Goal: Task Accomplishment & Management: Complete application form

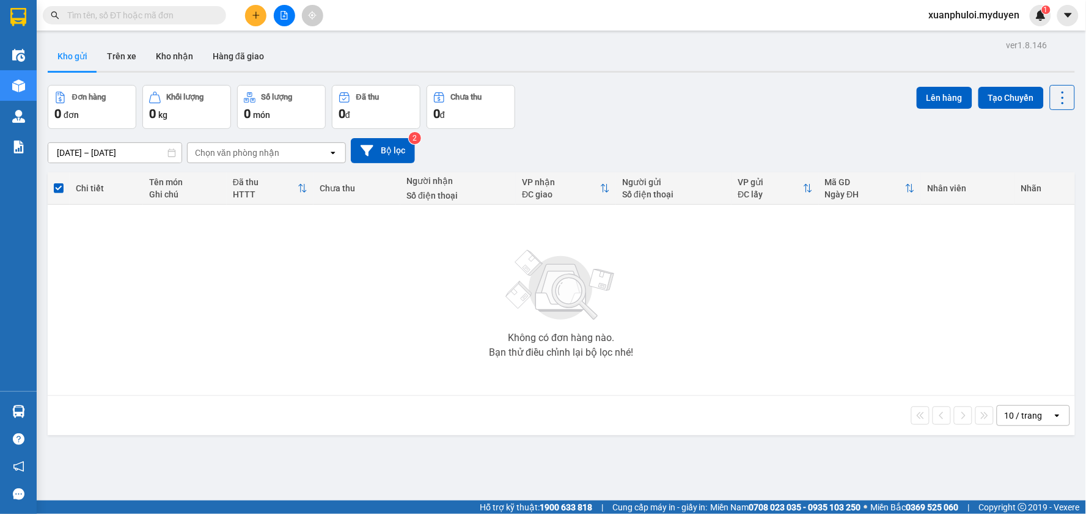
drag, startPoint x: 444, startPoint y: 337, endPoint x: 428, endPoint y: 333, distance: 17.0
click at [444, 336] on div "Không có đơn hàng nào. Bạn thử điều chỉnh lại bộ lọc nhé!" at bounding box center [561, 299] width 1015 height 183
click at [261, 19] on button at bounding box center [255, 15] width 21 height 21
click at [275, 52] on div "Tạo đơn hàng" at bounding box center [298, 45] width 92 height 23
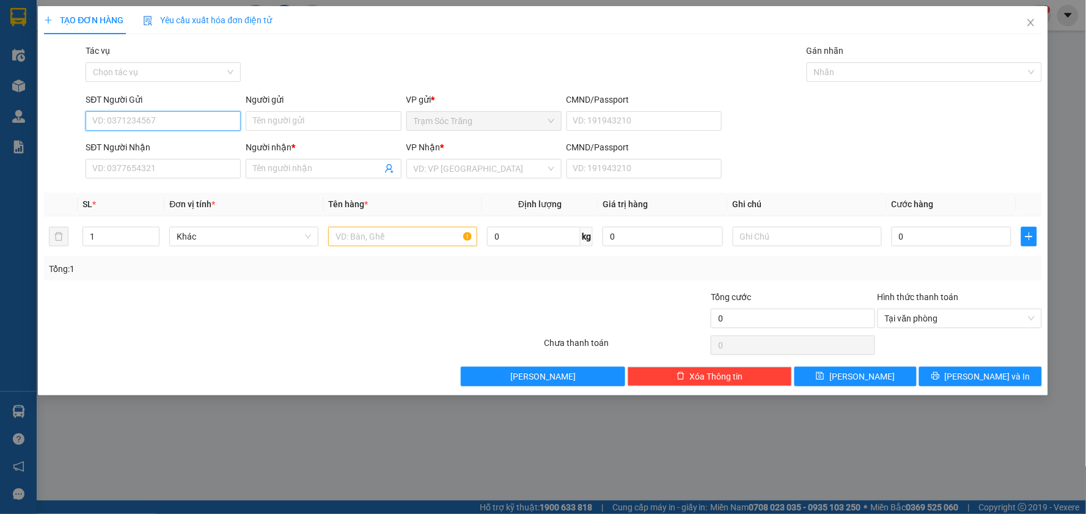
click at [163, 119] on input "SĐT Người Gửi" at bounding box center [163, 121] width 155 height 20
click at [175, 150] on div "0942466750 - [PERSON_NAME]" at bounding box center [163, 145] width 141 height 13
type input "0942466750"
type input "[PERSON_NAME]"
type input "0345363630"
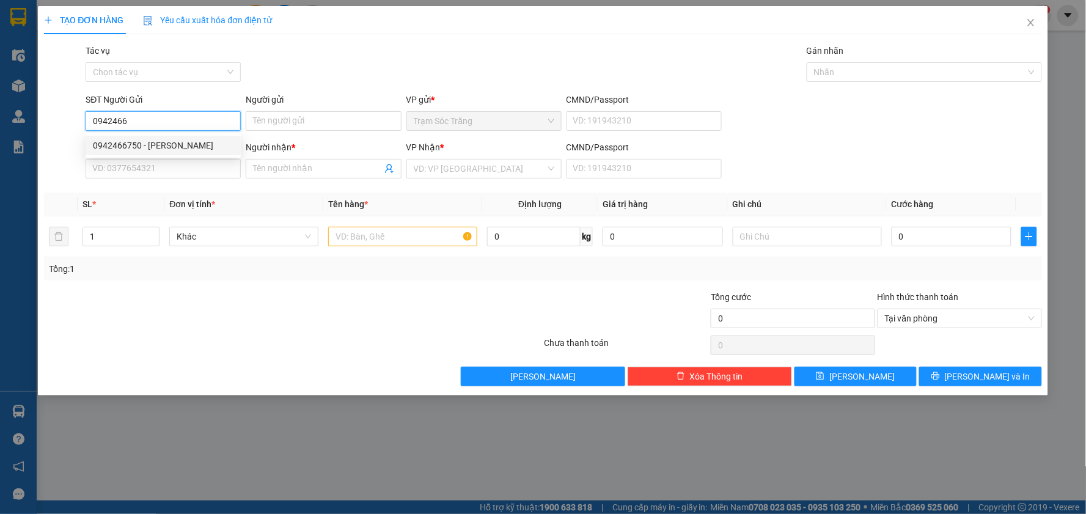
type input "NHUNG"
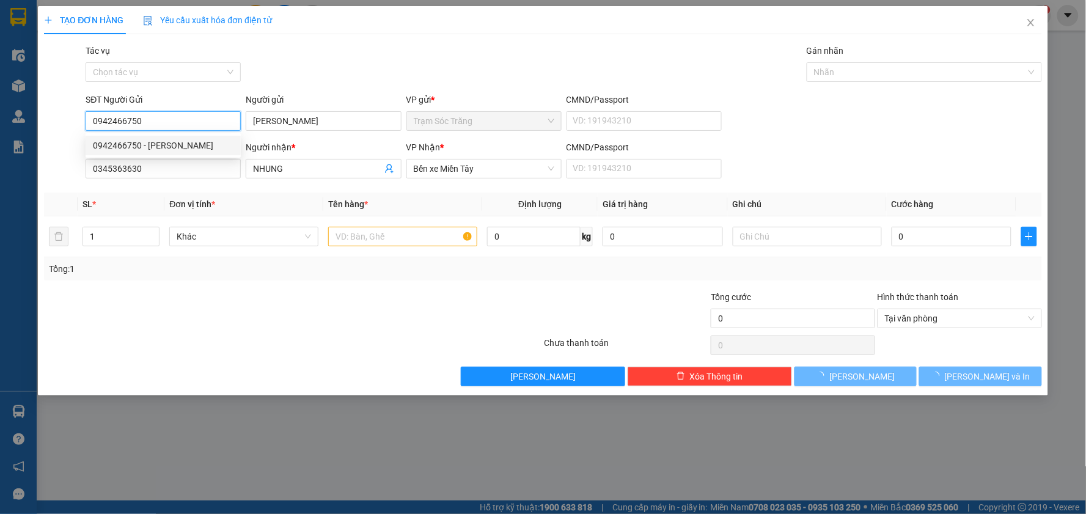
type input "30.000"
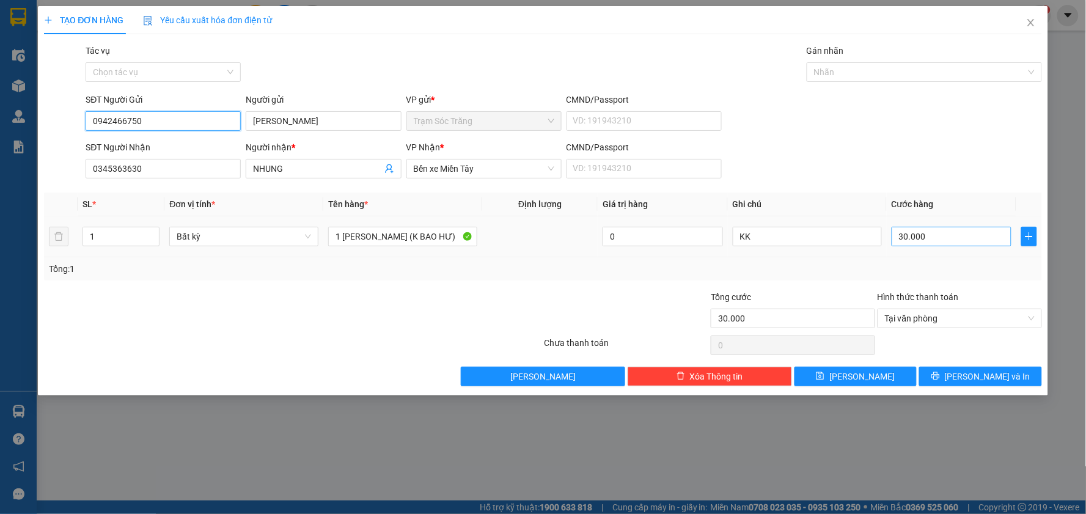
type input "0942466750"
click at [925, 236] on input "30.000" at bounding box center [951, 237] width 120 height 20
type input "4"
type input "40"
type input "400"
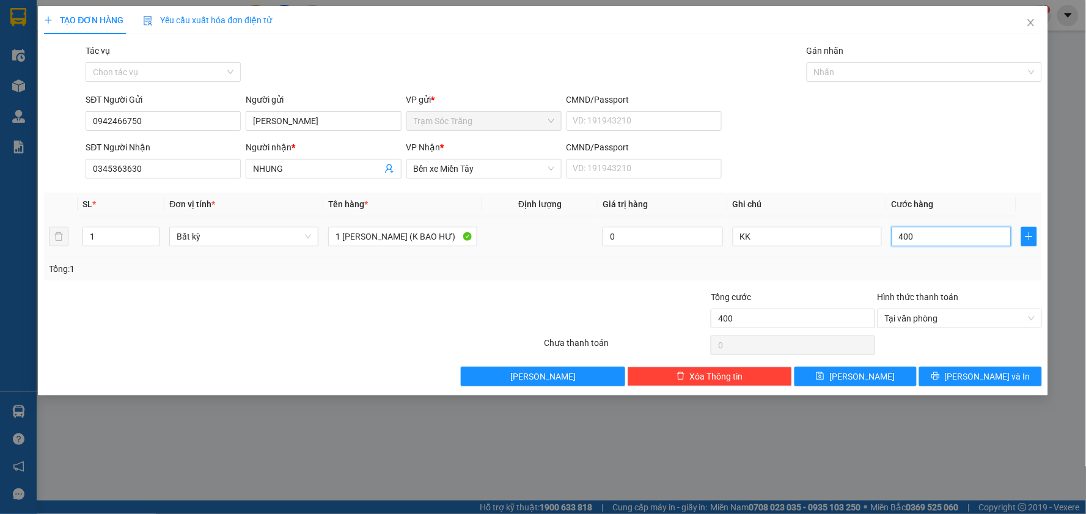
type input "4.000"
type input "40.000"
click at [953, 374] on button "[PERSON_NAME] và In" at bounding box center [980, 377] width 123 height 20
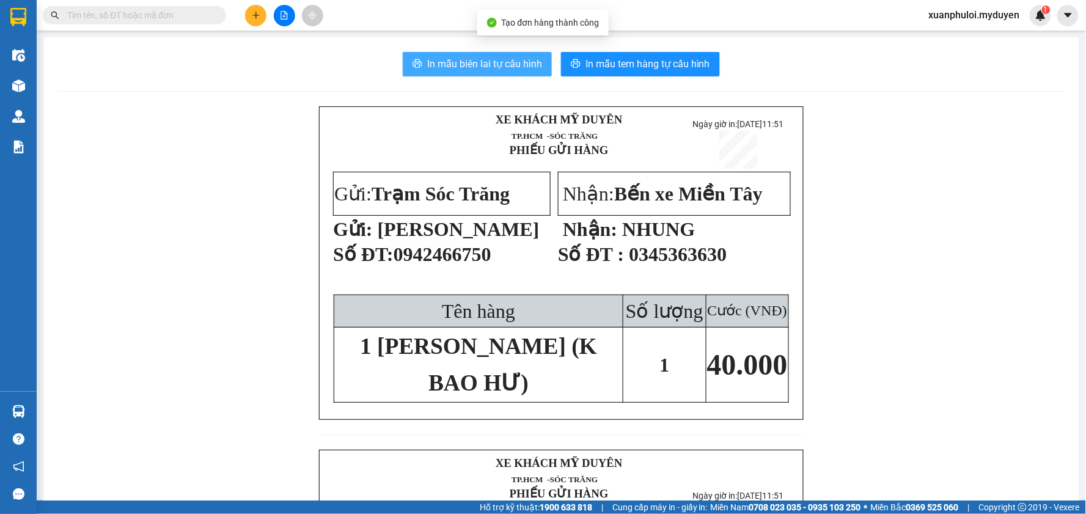
click at [452, 57] on span "In mẫu biên lai tự cấu hình" at bounding box center [484, 63] width 115 height 15
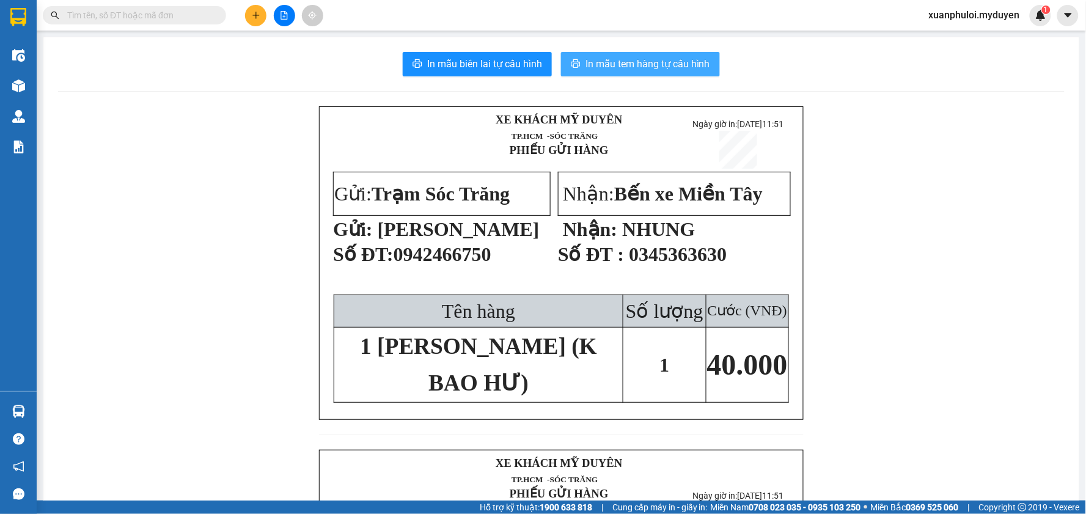
click at [624, 64] on span "In mẫu tem hàng tự cấu hình" at bounding box center [647, 63] width 125 height 15
click at [249, 11] on button at bounding box center [255, 15] width 21 height 21
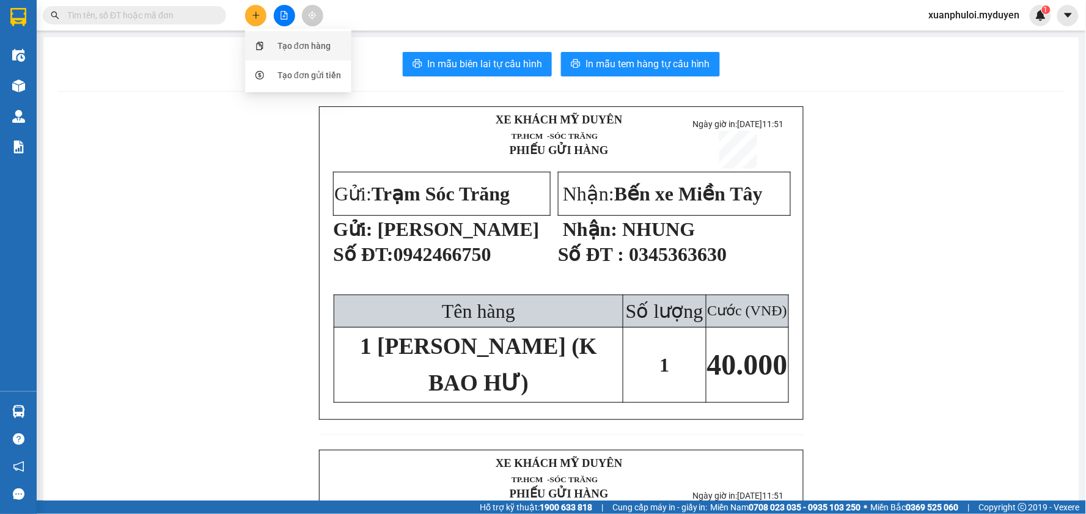
click at [284, 42] on div "Tạo đơn hàng" at bounding box center [303, 45] width 53 height 13
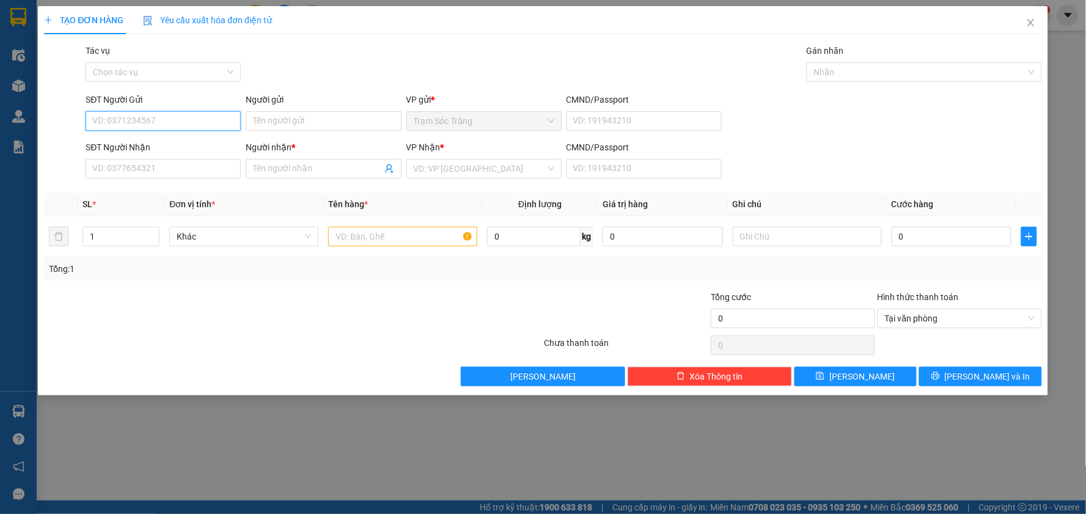
click at [189, 123] on input "SĐT Người Gửi" at bounding box center [163, 121] width 155 height 20
click at [191, 147] on div "0333508845 - PHƯỢNG" at bounding box center [163, 145] width 141 height 13
type input "0333508845"
type input "PHƯỢNG"
type input "0979582514"
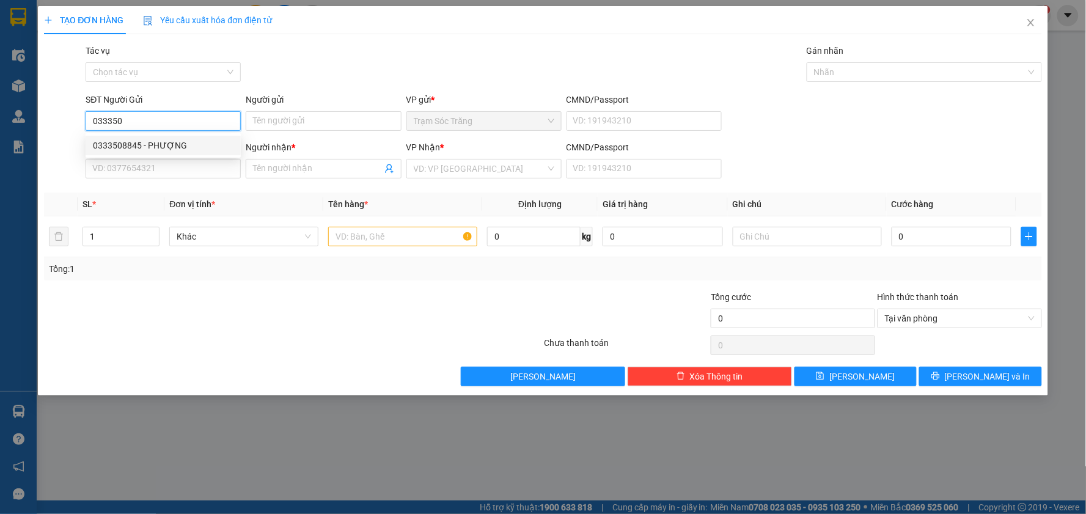
type input "NY"
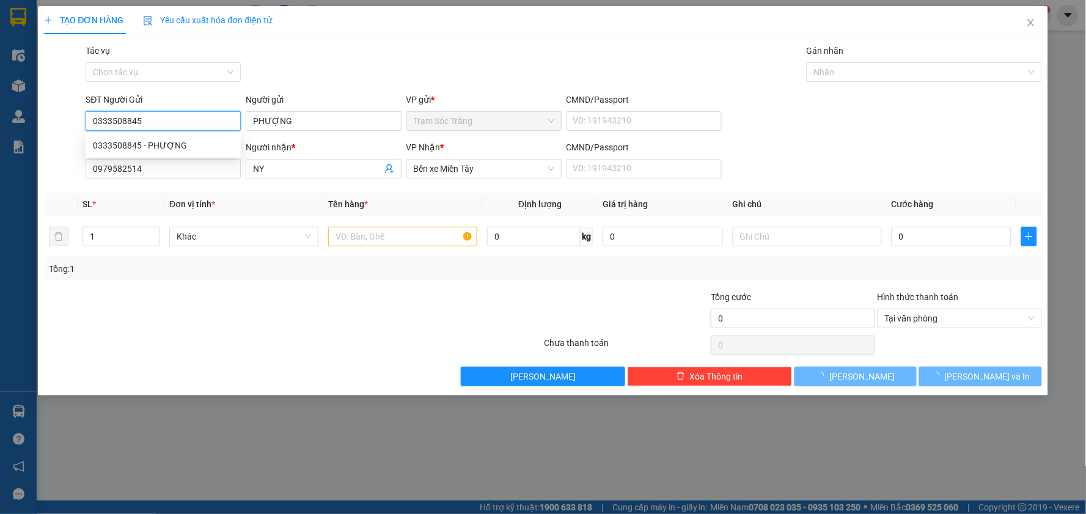
type input "120.000"
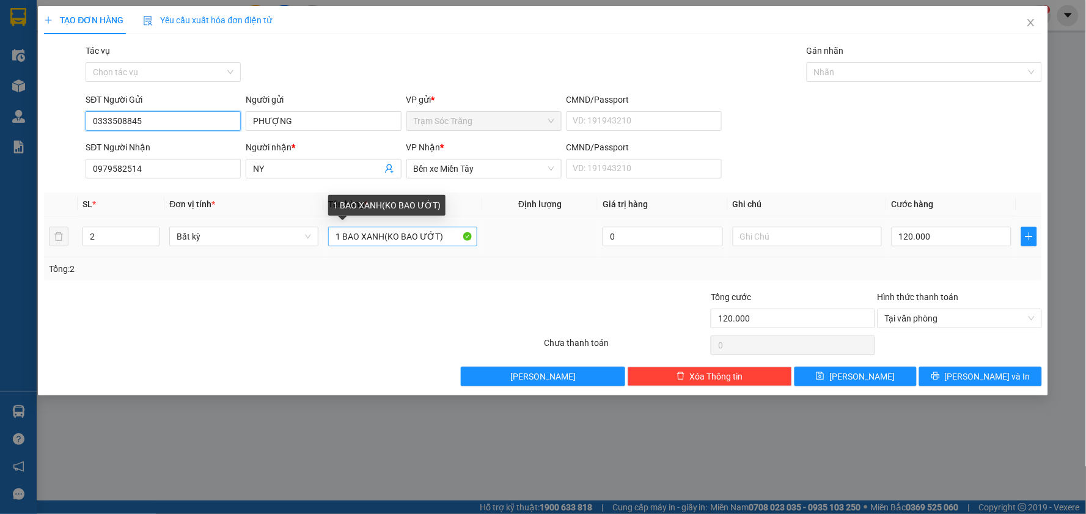
type input "0333508845"
click at [385, 239] on input "1 BAO XANH(KO BAO ƯỚT)" at bounding box center [402, 237] width 149 height 20
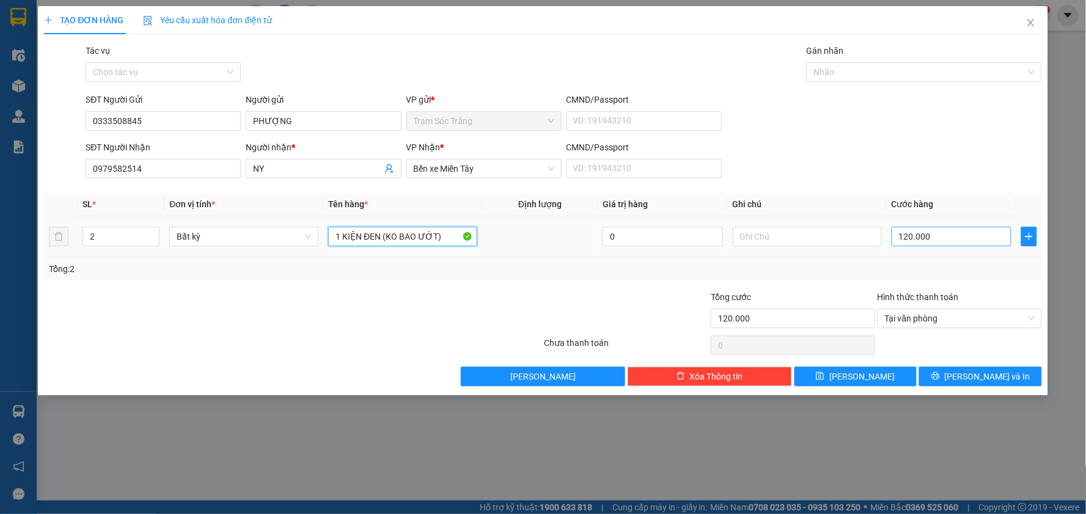
type input "1 KIỆN ĐEN (KO BAO ƯỚT)"
click at [968, 236] on input "120.000" at bounding box center [951, 237] width 120 height 20
type input "4"
type input "40"
type input "400"
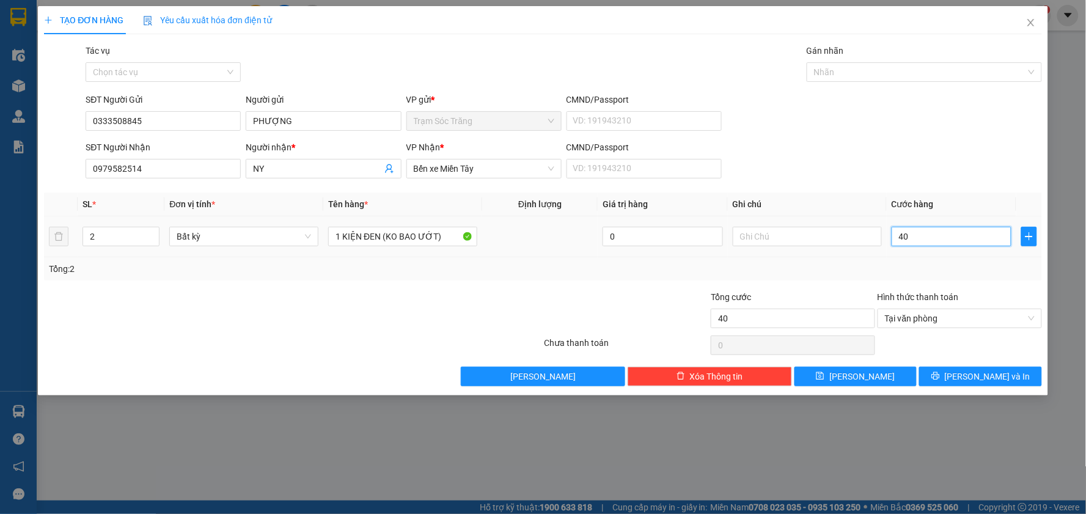
type input "400"
type input "4.000"
type input "40.000"
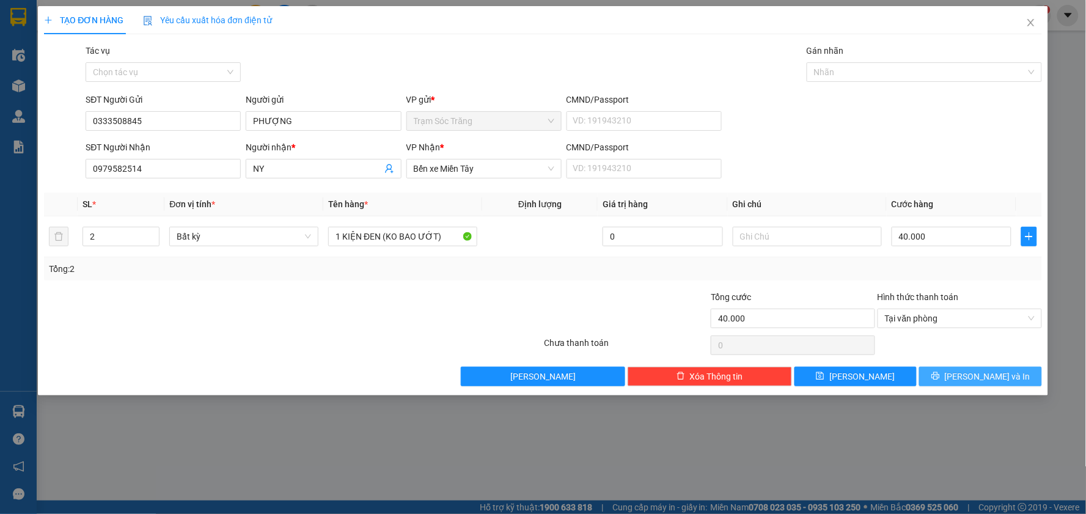
click at [981, 382] on span "[PERSON_NAME] và In" at bounding box center [988, 376] width 86 height 13
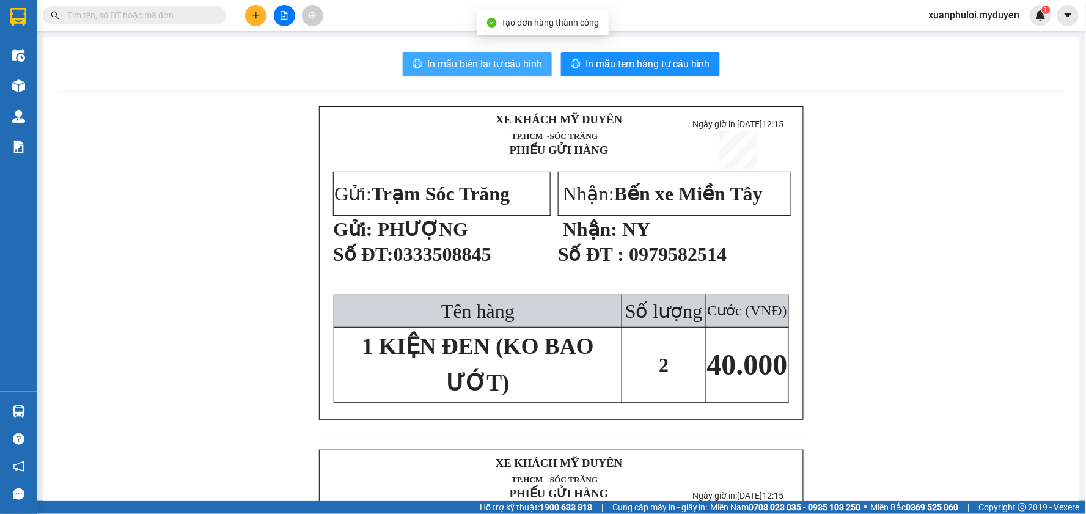
click at [447, 68] on span "In mẫu biên lai tự cấu hình" at bounding box center [484, 63] width 115 height 15
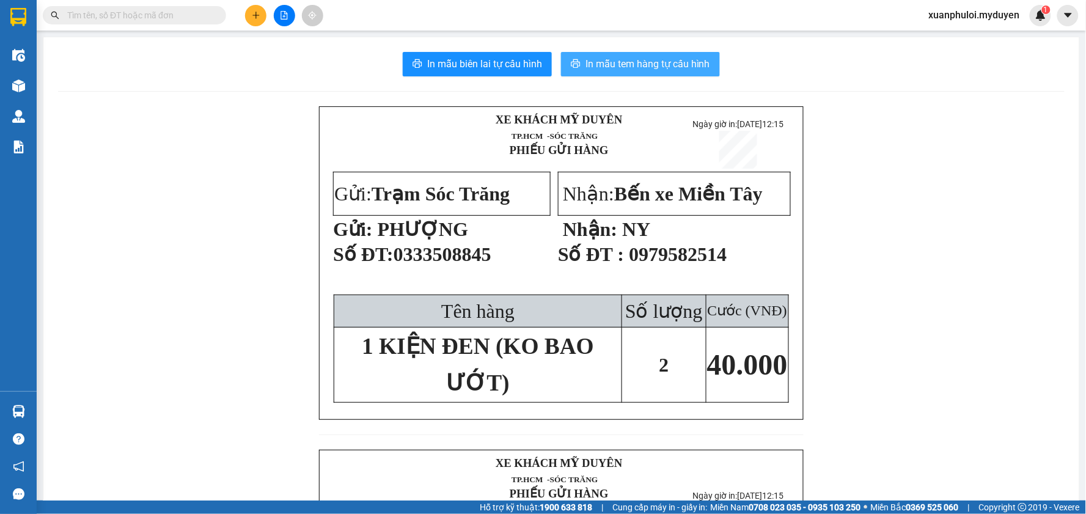
click at [612, 70] on span "In mẫu tem hàng tự cấu hình" at bounding box center [647, 63] width 125 height 15
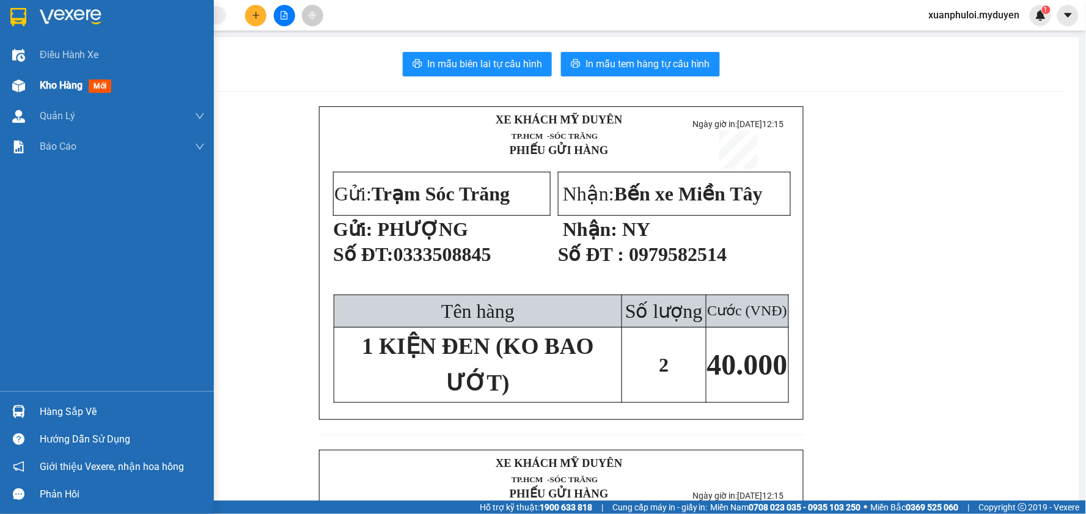
click at [27, 82] on div at bounding box center [18, 85] width 21 height 21
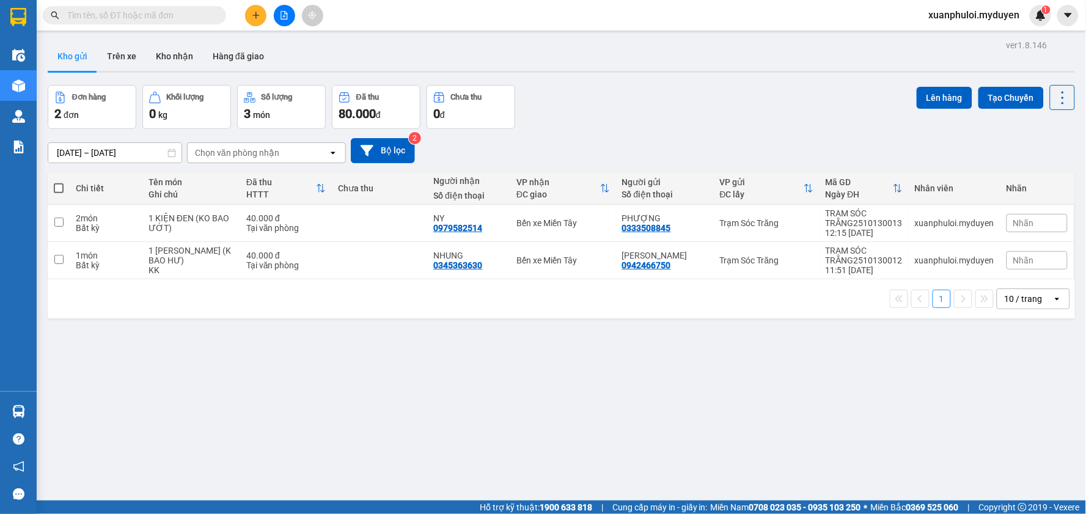
click at [57, 187] on span at bounding box center [59, 188] width 10 height 10
click at [59, 182] on input "checkbox" at bounding box center [59, 182] width 0 height 0
checkbox input "true"
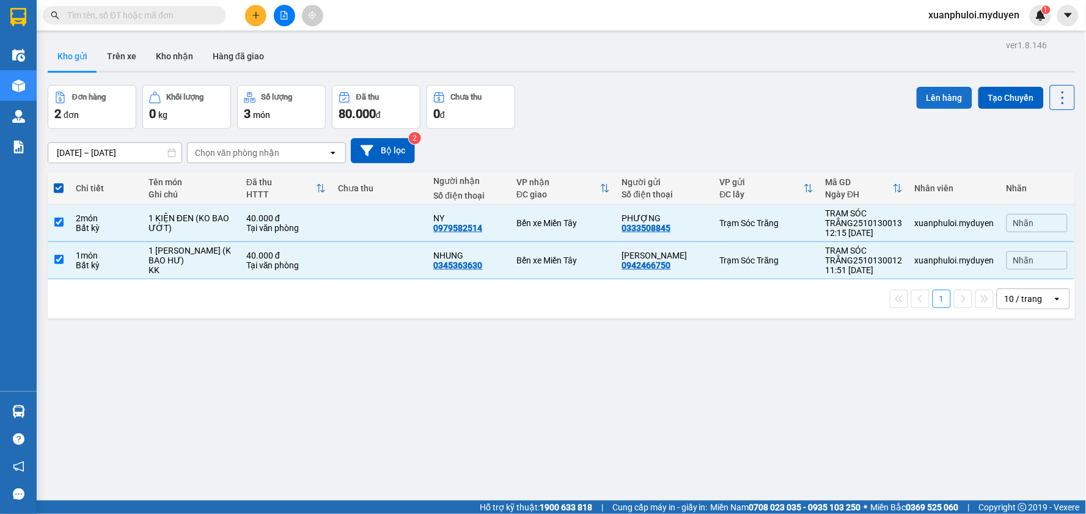
click at [916, 94] on button "Lên hàng" at bounding box center [944, 98] width 56 height 22
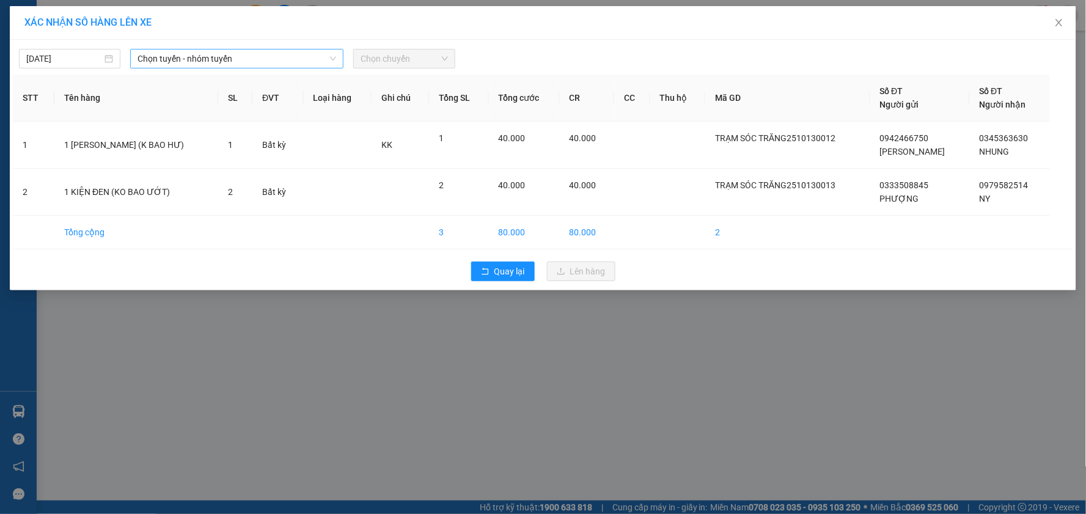
click at [214, 57] on span "Chọn tuyến - nhóm tuyến" at bounding box center [236, 58] width 199 height 18
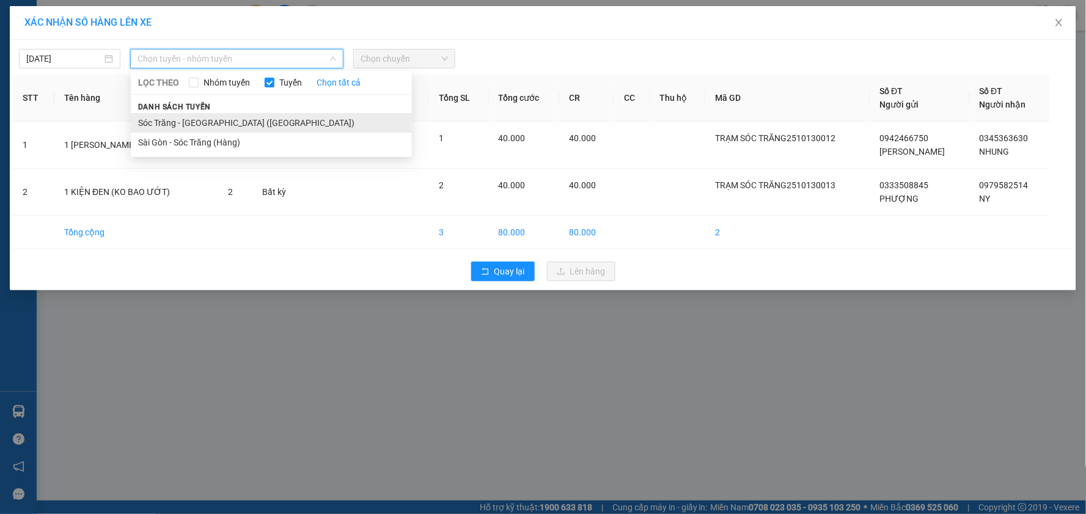
click at [191, 113] on li "Sóc Trăng - [GEOGRAPHIC_DATA] ([GEOGRAPHIC_DATA])" at bounding box center [271, 123] width 281 height 20
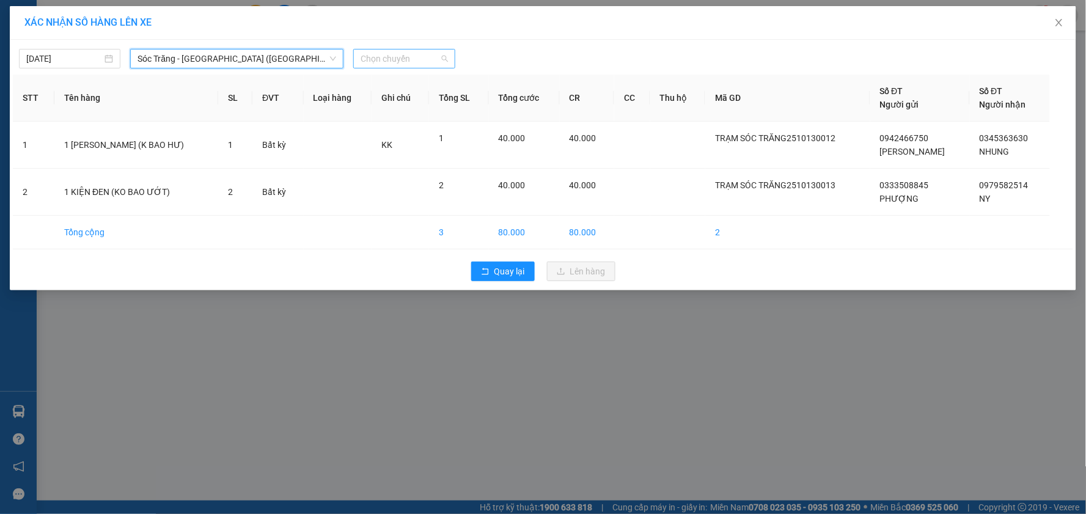
click at [395, 56] on span "Chọn chuyến" at bounding box center [403, 58] width 87 height 18
click at [383, 88] on div "12:00" at bounding box center [408, 94] width 95 height 13
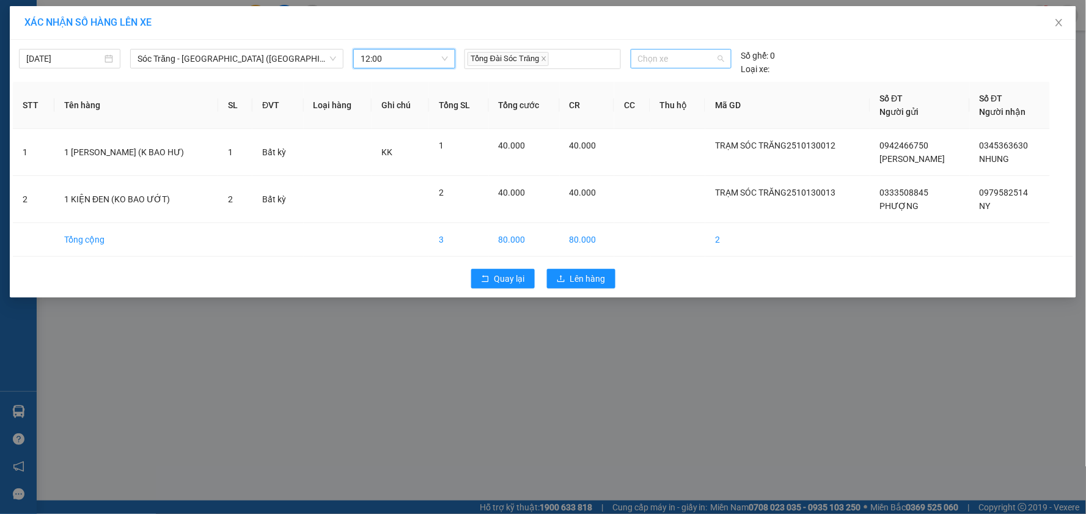
click at [696, 49] on div "Chọn xe" at bounding box center [680, 59] width 101 height 20
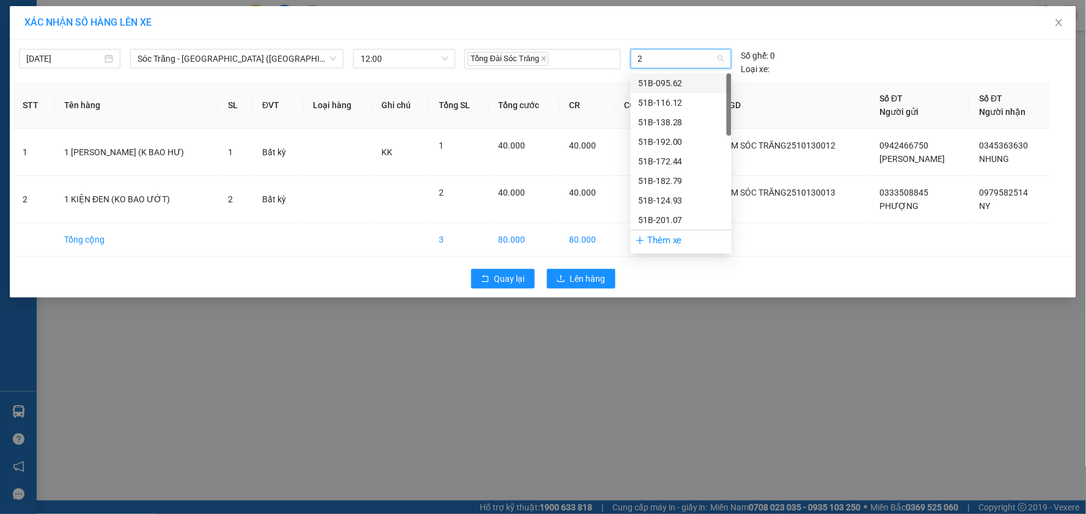
type input "2"
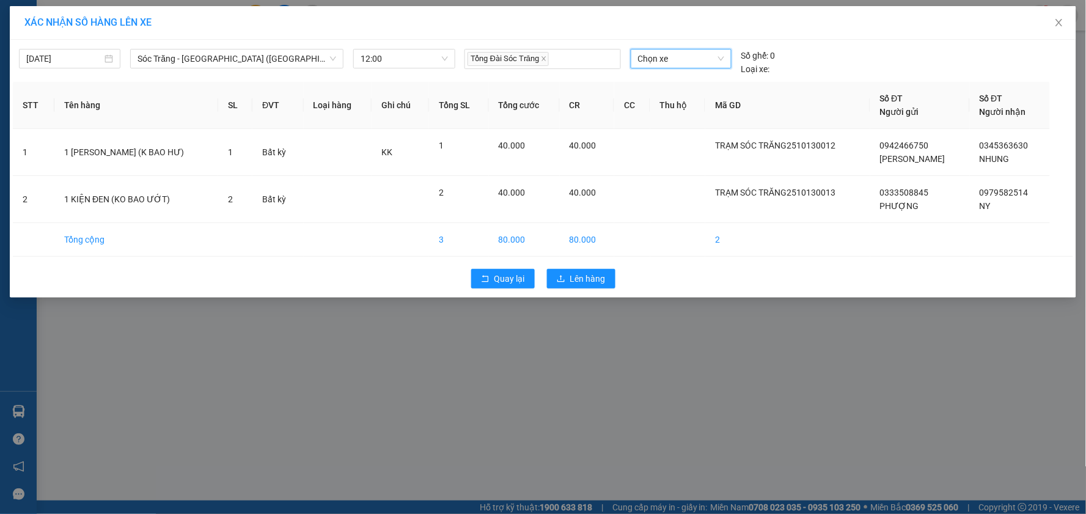
click at [686, 62] on span "Chọn xe" at bounding box center [681, 58] width 86 height 18
type input "234"
click at [677, 79] on div "51B-234.70" at bounding box center [681, 82] width 86 height 13
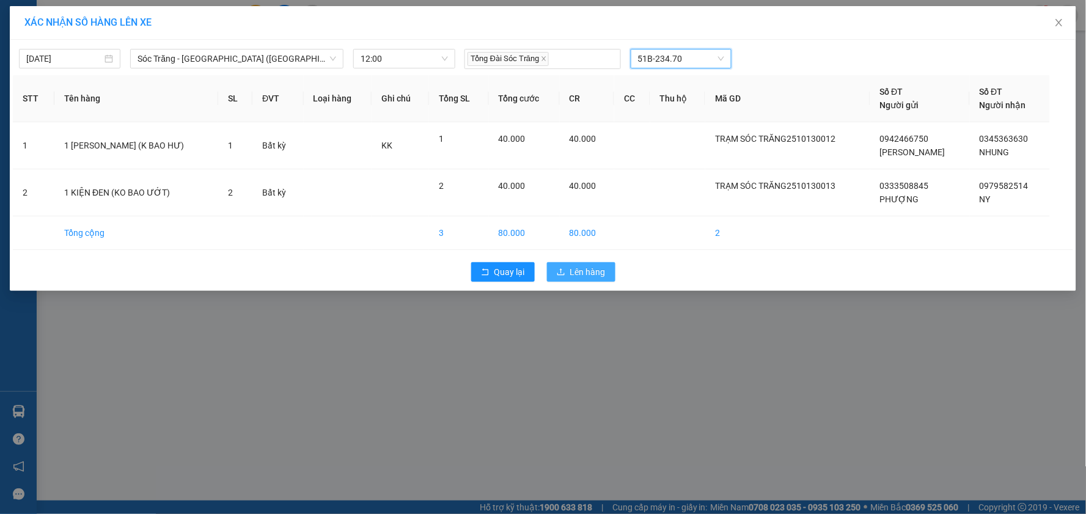
click at [565, 273] on icon "upload" at bounding box center [561, 272] width 9 height 9
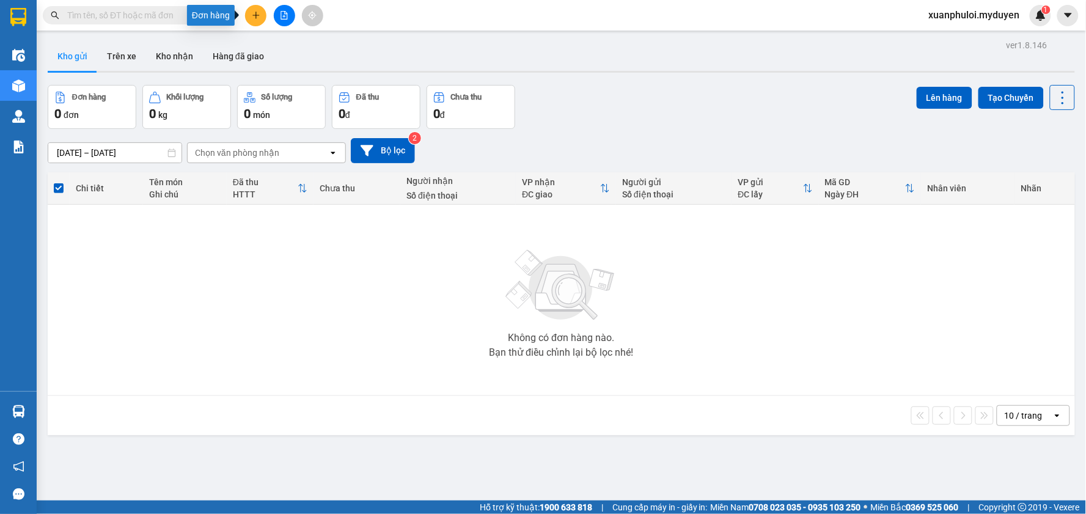
click at [250, 20] on button at bounding box center [255, 15] width 21 height 21
click at [270, 35] on div "Tạo đơn hàng" at bounding box center [298, 45] width 92 height 23
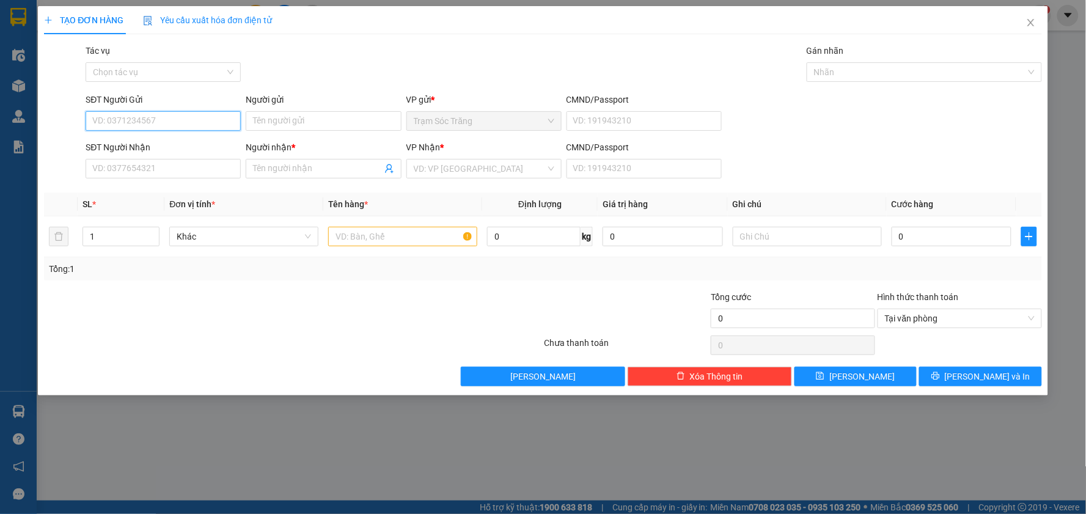
click at [159, 123] on input "SĐT Người Gửi" at bounding box center [163, 121] width 155 height 20
type input "0907415866"
click at [148, 145] on div "0907415866 - Kiên" at bounding box center [163, 145] width 141 height 13
type input "Kiên"
type input "0907415866"
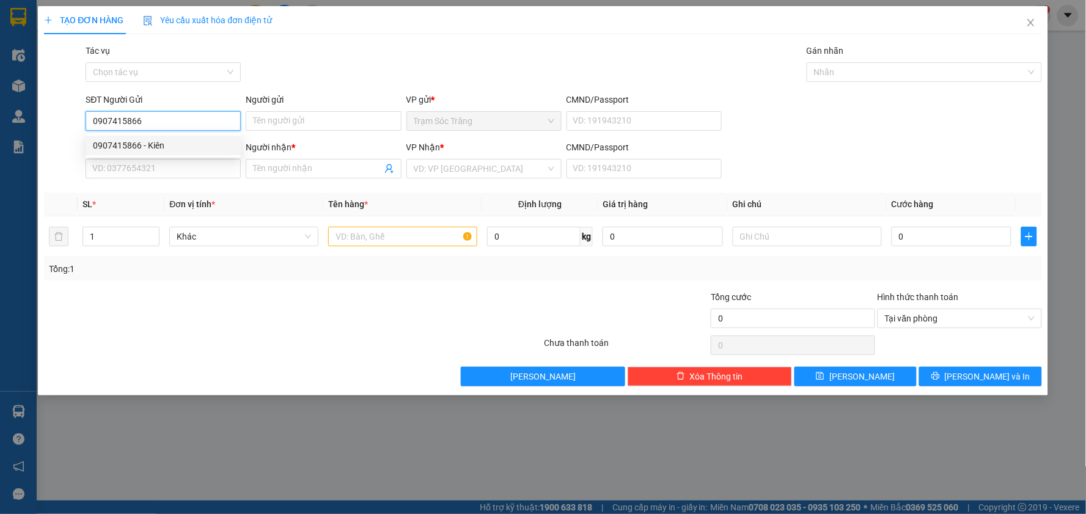
type input "Kiên"
type input "100.000"
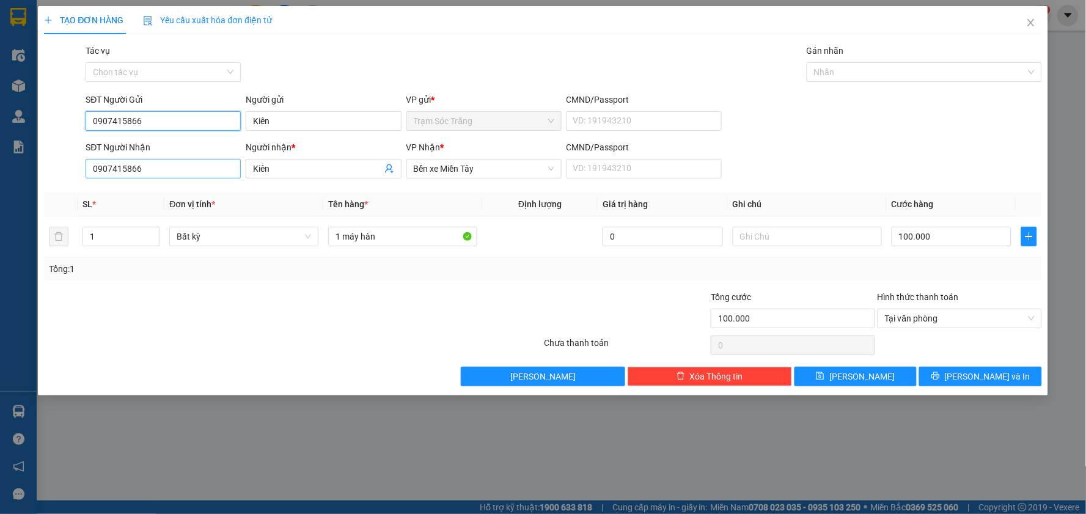
type input "0907415866"
drag, startPoint x: 160, startPoint y: 172, endPoint x: 40, endPoint y: 166, distance: 120.5
click at [40, 166] on div "TẠO ĐƠN HÀNG Yêu cầu xuất hóa đơn điện tử Transit Pickup Surcharge Ids Transit …" at bounding box center [543, 200] width 1010 height 389
click at [187, 196] on div "0939751826 - LÂM" at bounding box center [163, 192] width 141 height 13
type input "0939751826"
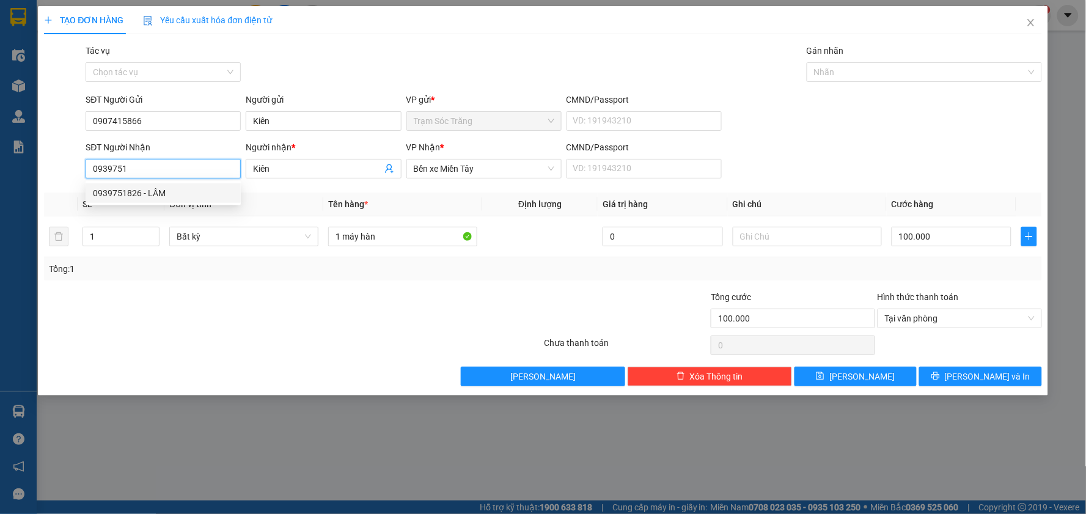
type input "LÂM"
type input "300.000"
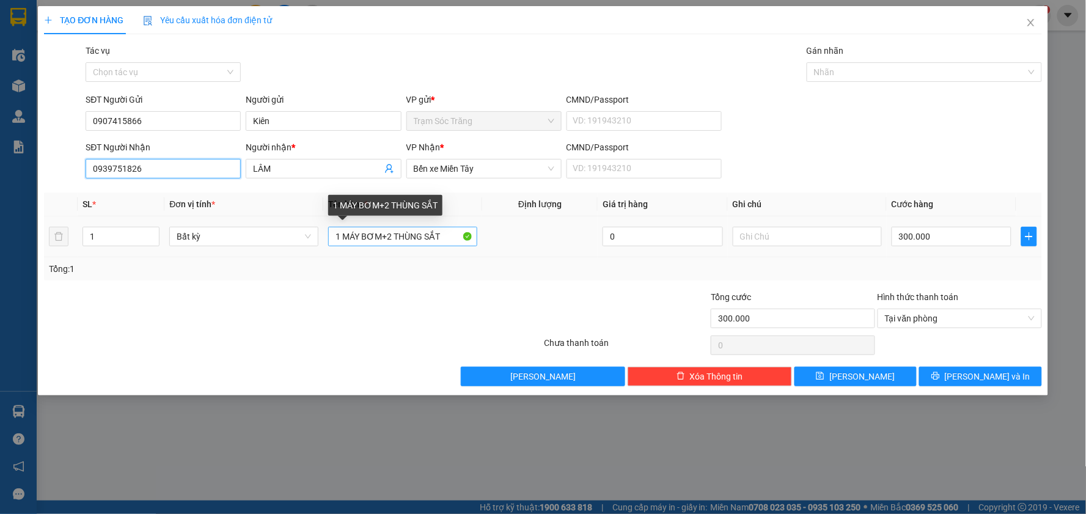
type input "0939751826"
drag, startPoint x: 444, startPoint y: 236, endPoint x: 385, endPoint y: 236, distance: 58.7
click at [385, 236] on input "1 MÁY BƠM+2 THÙNG SẮT" at bounding box center [402, 237] width 149 height 20
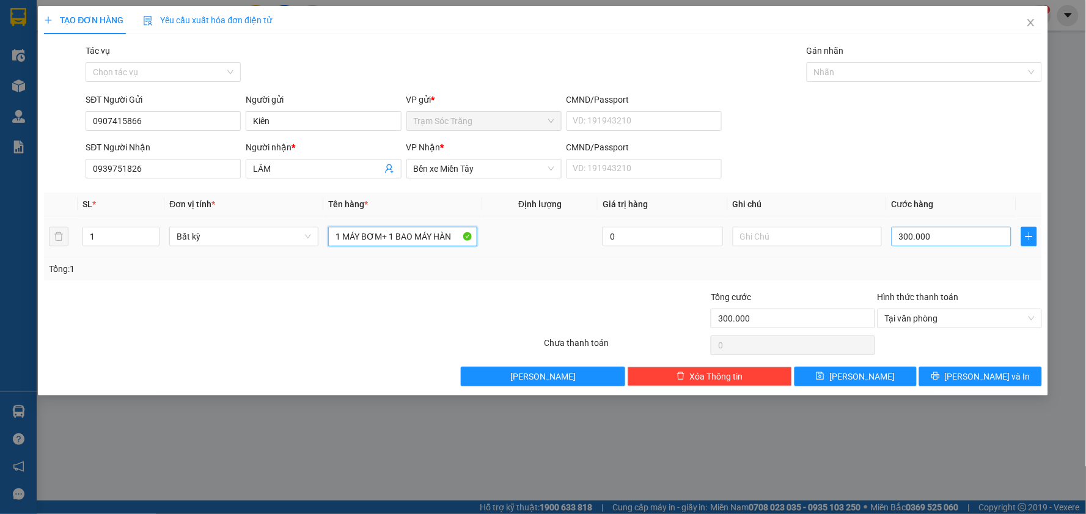
type input "1 MÁY BƠM+ 1 BAO MÁY HÀN"
click at [911, 242] on input "300.000" at bounding box center [951, 237] width 120 height 20
type input "5"
type input "50"
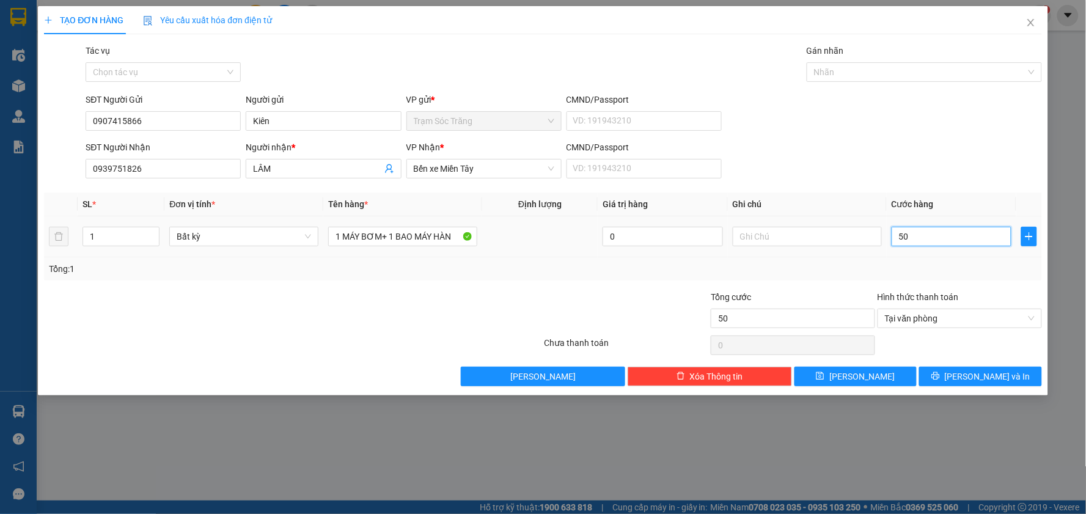
type input "500"
type input "5.000"
type input "50.000"
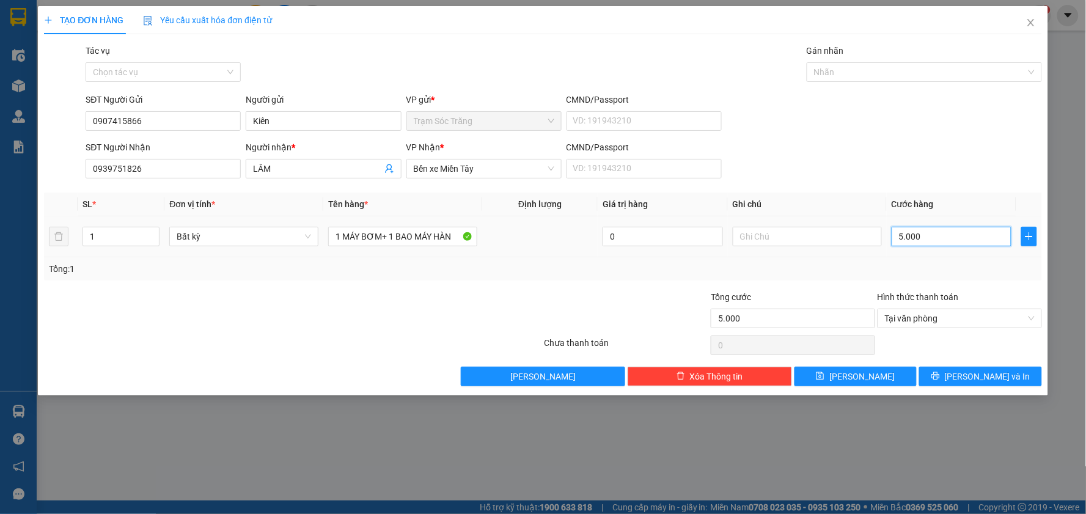
type input "50.000"
type input "500.000"
drag, startPoint x: 116, startPoint y: 237, endPoint x: 75, endPoint y: 244, distance: 41.6
click at [75, 244] on tr "1 Bất kỳ 1 MÁY BƠM+ 1 BAO MÁY HÀN 0 500.000" at bounding box center [543, 236] width 998 height 41
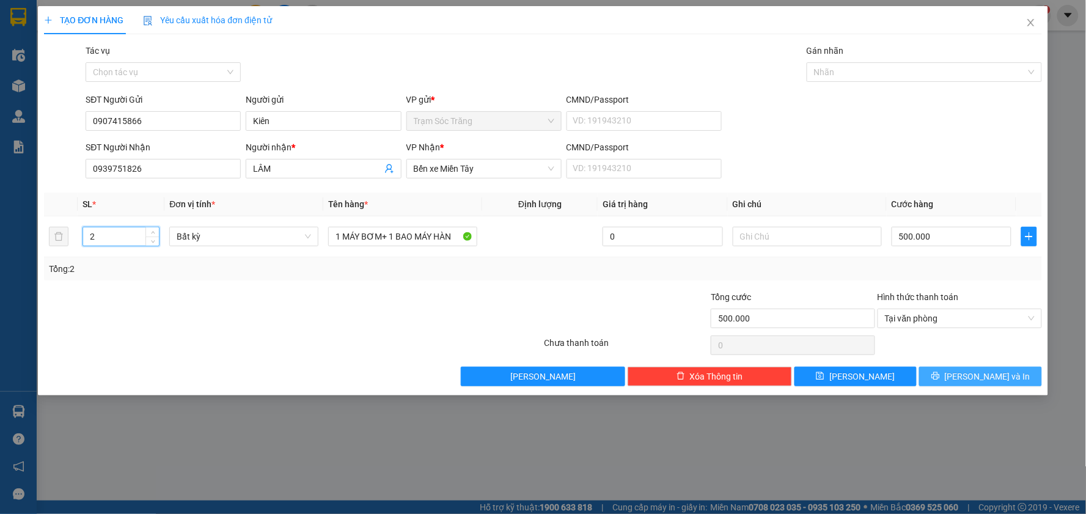
type input "2"
click at [990, 375] on span "[PERSON_NAME] và In" at bounding box center [988, 376] width 86 height 13
type input "0"
click at [886, 241] on td at bounding box center [807, 236] width 159 height 41
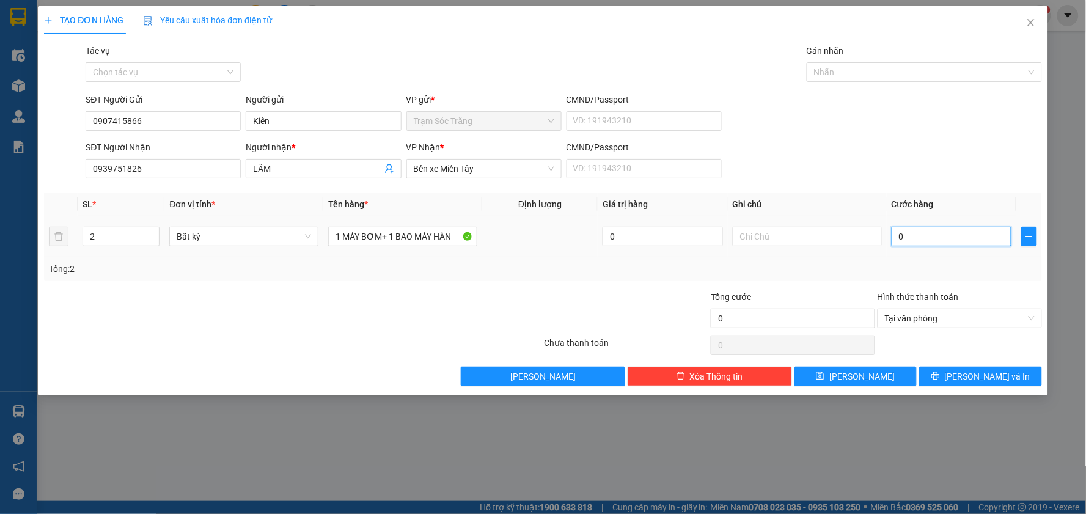
click at [920, 235] on input "0" at bounding box center [951, 237] width 120 height 20
type input "5"
type input "50"
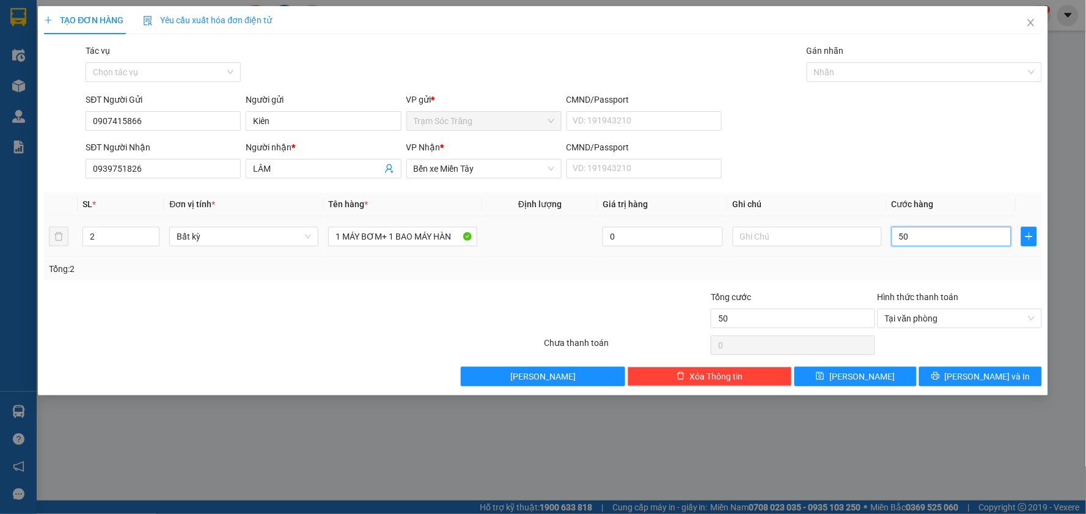
type input "500"
type input "5.000"
type input "50.000"
type input "500.000"
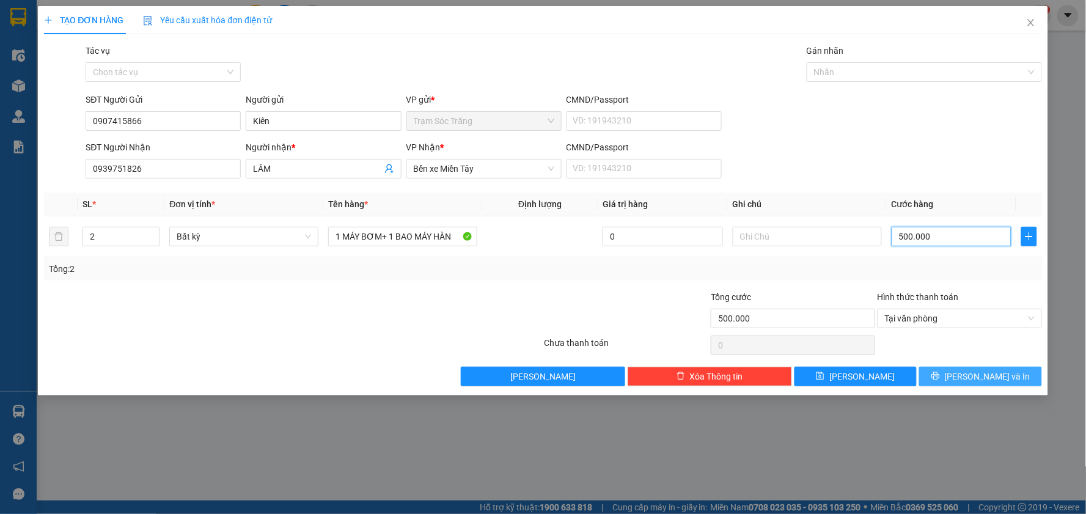
type input "500.000"
click at [978, 386] on button "[PERSON_NAME] và In" at bounding box center [980, 377] width 123 height 20
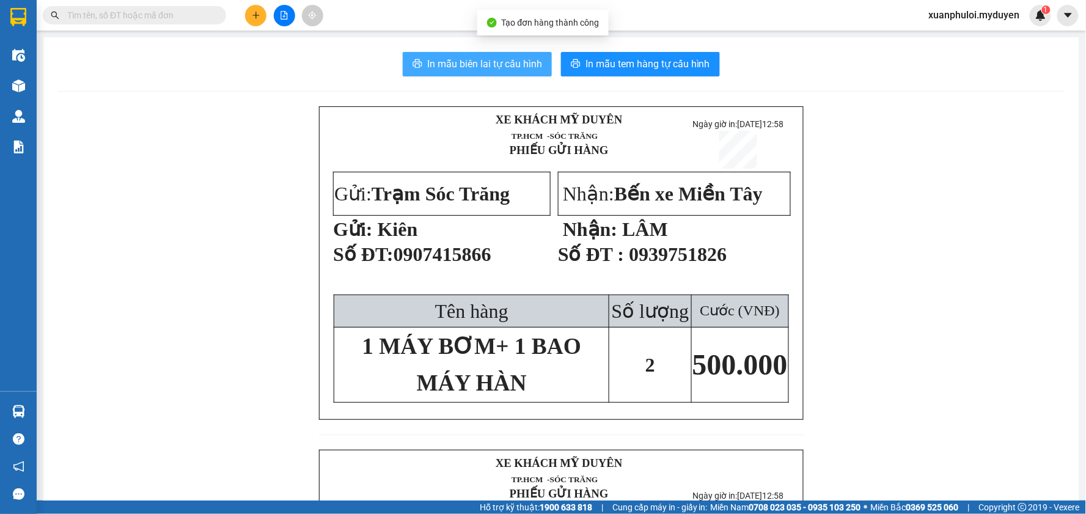
click at [503, 68] on span "In mẫu biên lai tự cấu hình" at bounding box center [484, 63] width 115 height 15
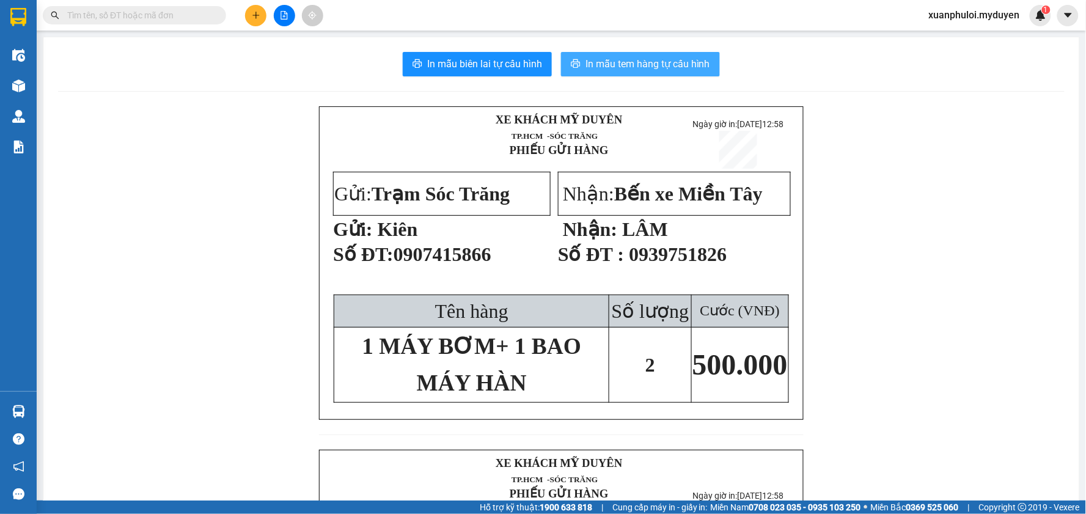
click at [638, 64] on span "In mẫu tem hàng tự cấu hình" at bounding box center [647, 63] width 125 height 15
click at [267, 17] on div at bounding box center [284, 15] width 92 height 21
click at [261, 17] on button at bounding box center [255, 15] width 21 height 21
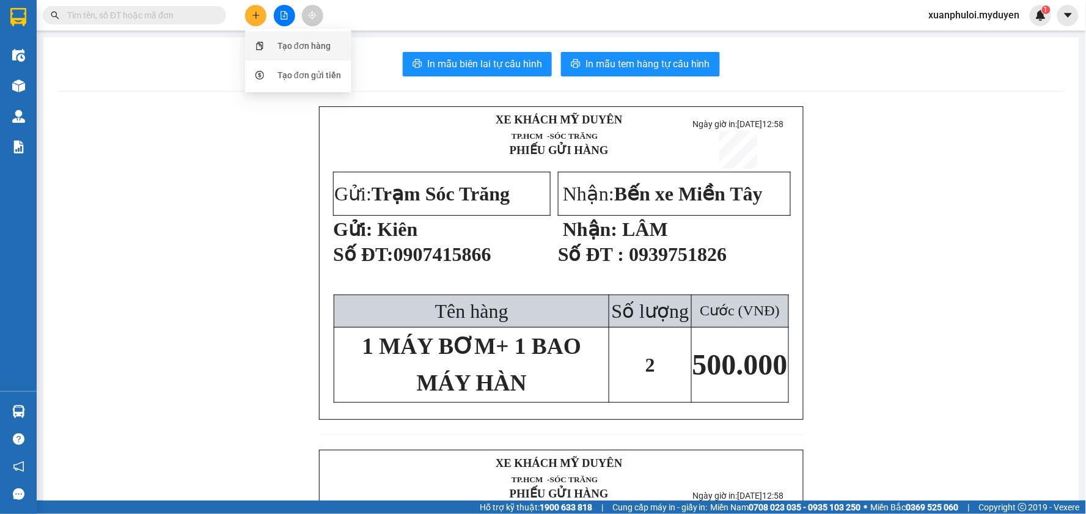
click at [277, 51] on div "Tạo đơn hàng" at bounding box center [303, 45] width 53 height 13
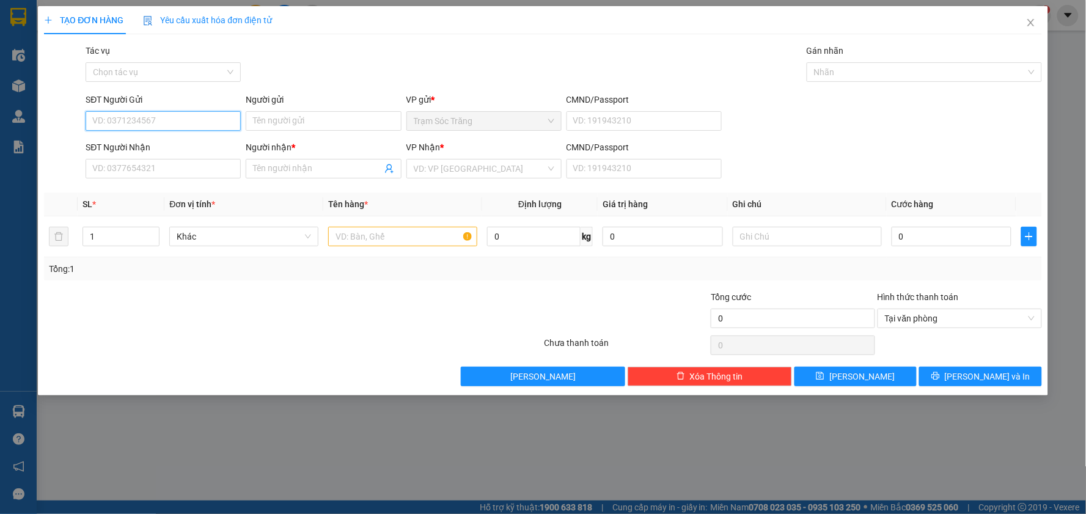
click at [135, 119] on input "SĐT Người Gửi" at bounding box center [163, 121] width 155 height 20
type input "0362824084"
click at [156, 137] on div "0362824084 - CÔ LIÊN" at bounding box center [163, 146] width 155 height 20
type input "CÔ LIÊN"
type input "0398994897"
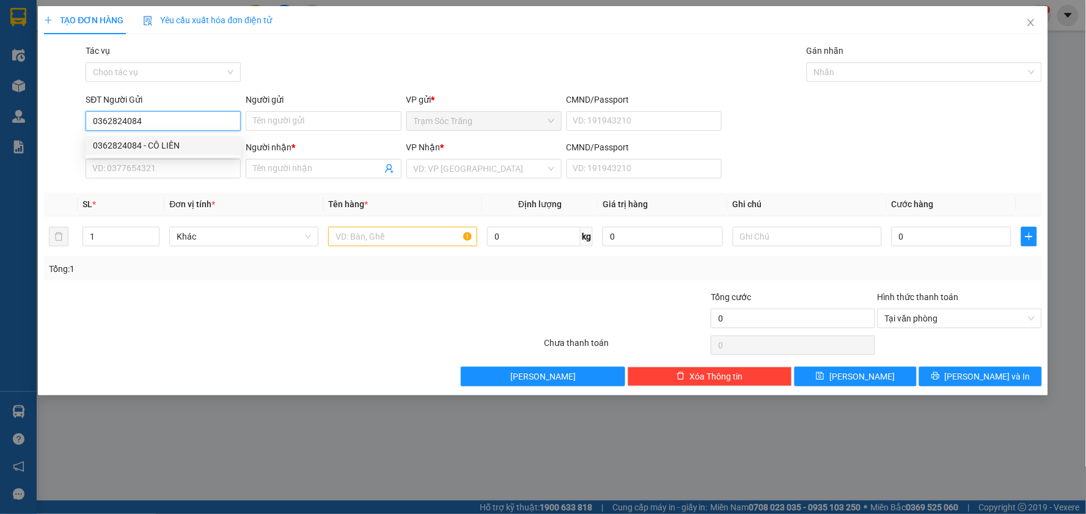
type input "CÔ PHƯỢNG"
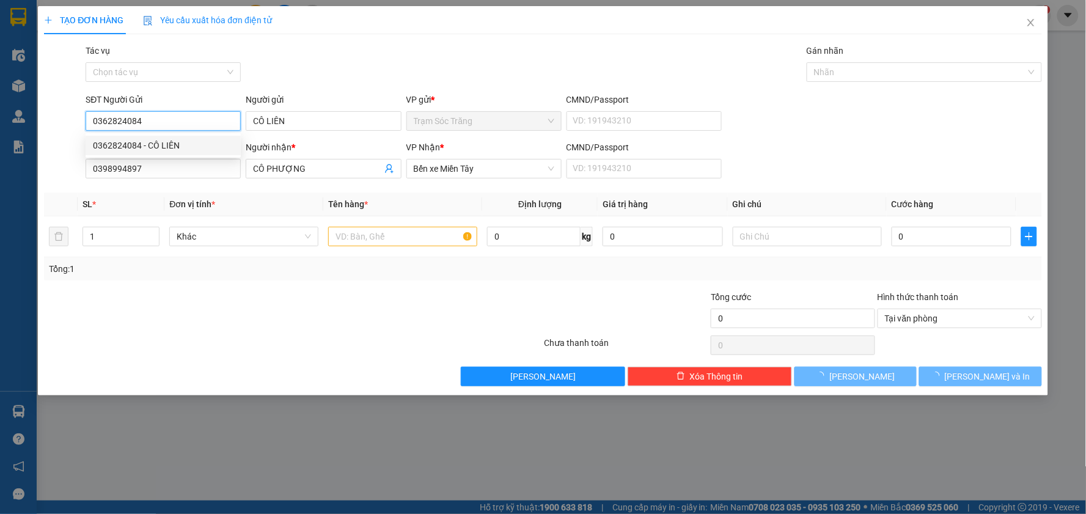
type input "30.000"
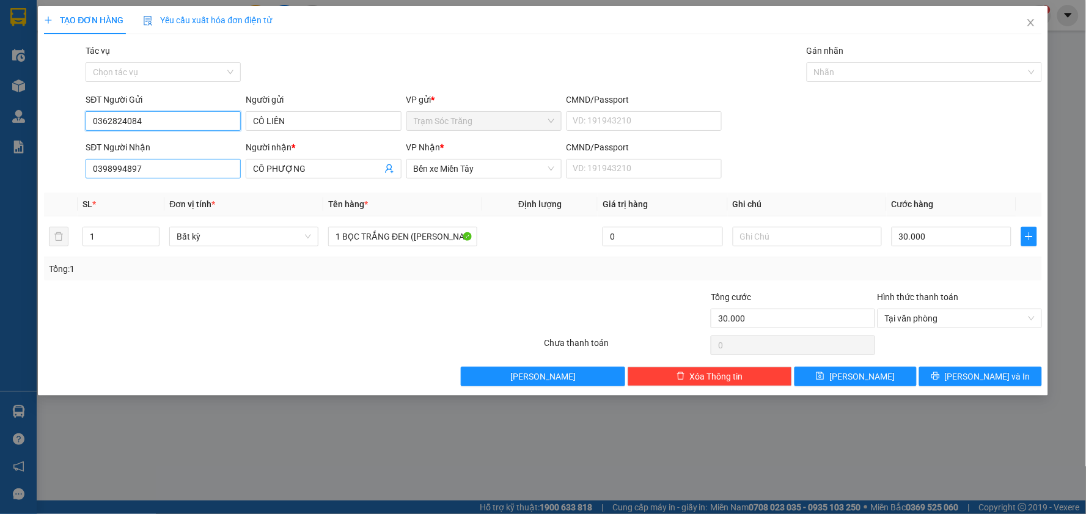
type input "0362824084"
click at [126, 176] on input "0398994897" at bounding box center [163, 169] width 155 height 20
click at [124, 176] on input "0398994897" at bounding box center [163, 169] width 155 height 20
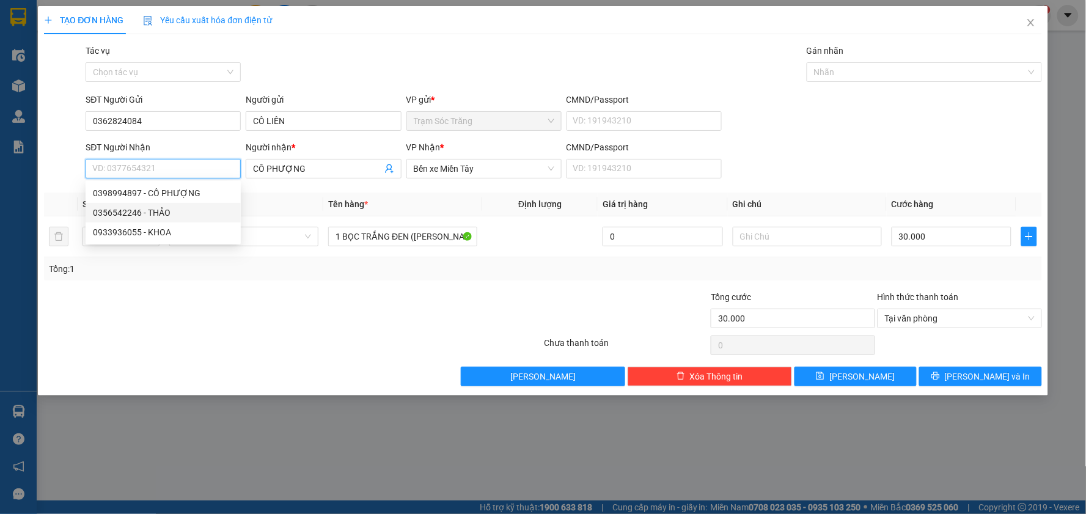
click at [97, 214] on div "0356542246 - THẢO" at bounding box center [163, 212] width 141 height 13
type input "0356542246"
type input "THẢO"
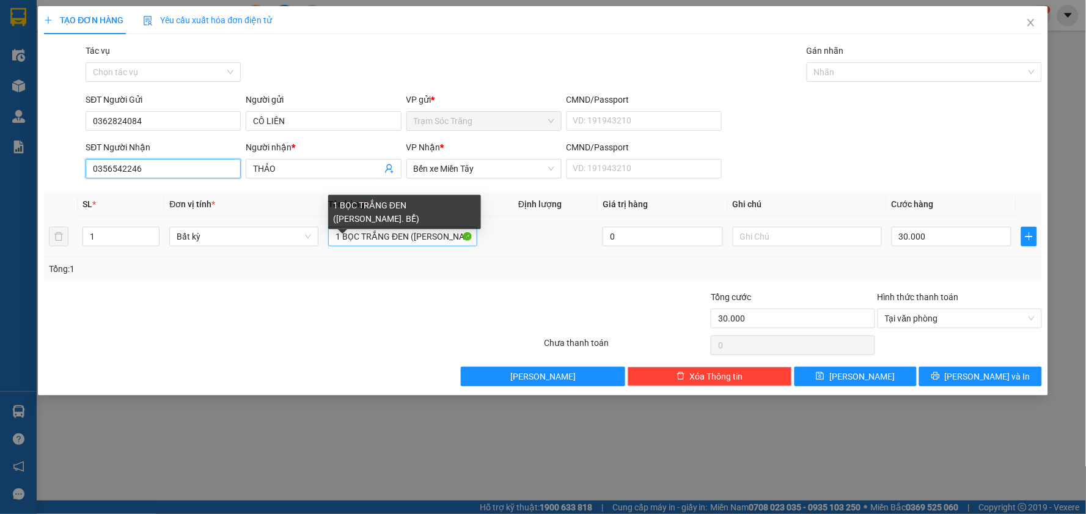
type input "0356542246"
click at [406, 235] on input "1 BỌC TRẮNG ĐEN ([PERSON_NAME]. BỂ)" at bounding box center [402, 237] width 149 height 20
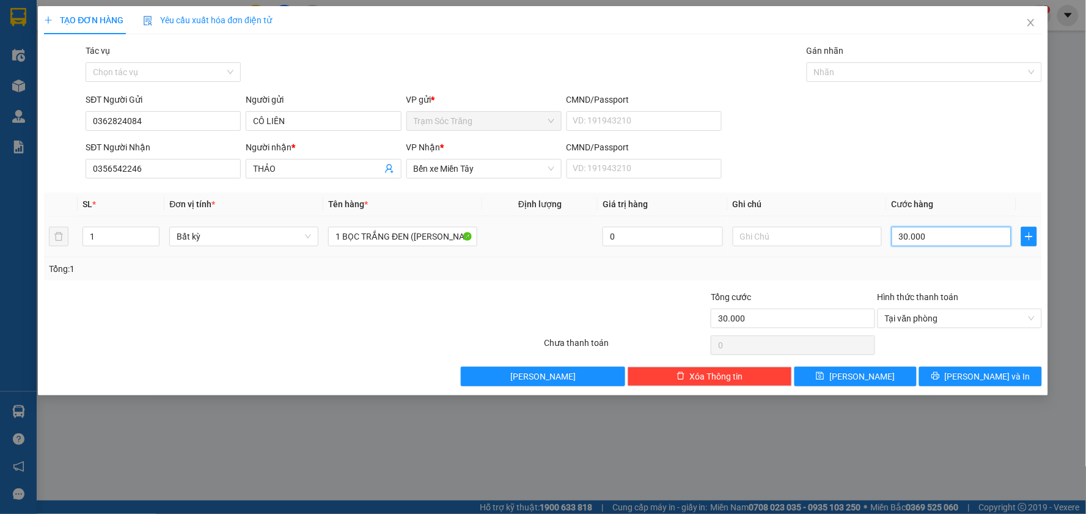
click at [938, 233] on input "30.000" at bounding box center [951, 237] width 120 height 20
type input "4"
type input "40"
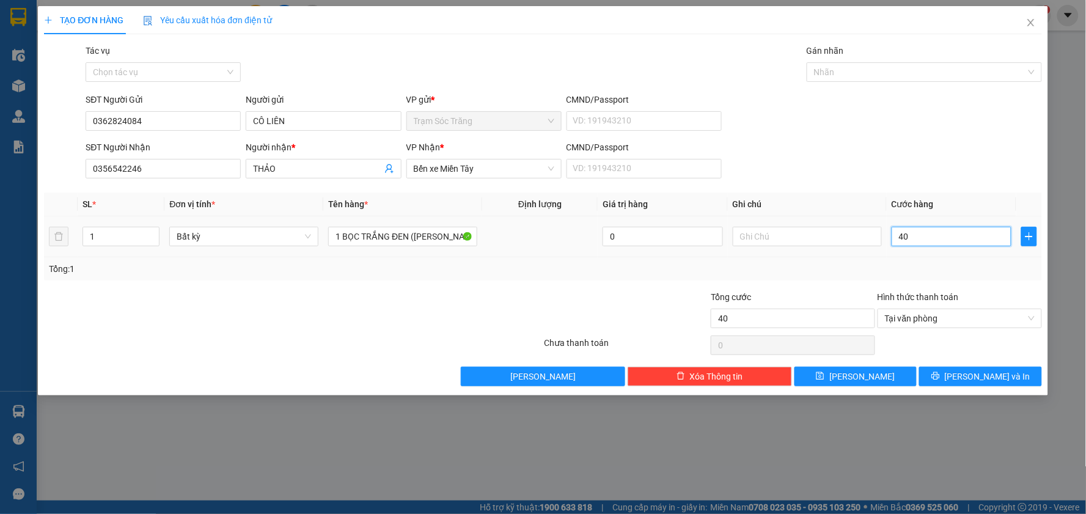
type input "400"
type input "4.000"
type input "40.000"
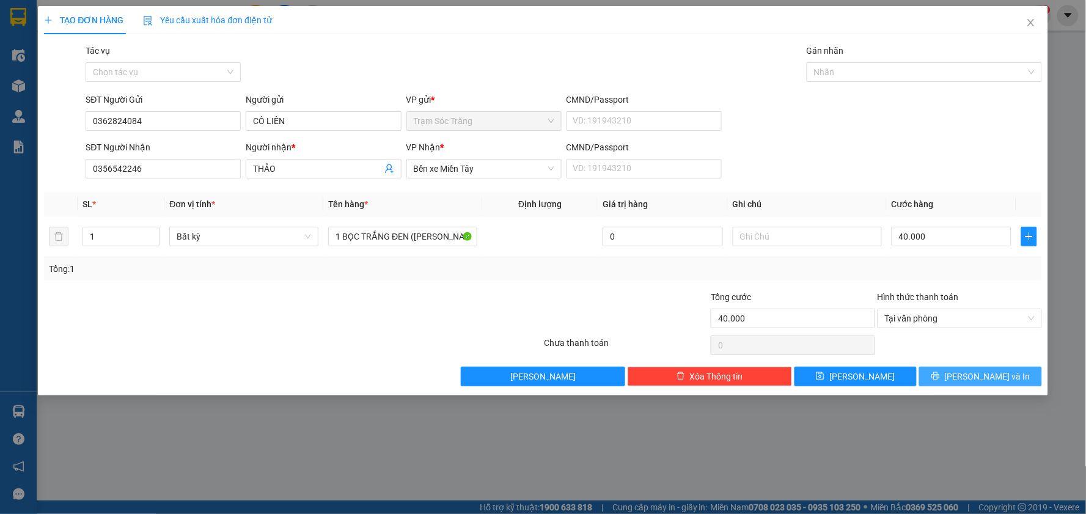
click at [986, 378] on span "[PERSON_NAME] và In" at bounding box center [988, 376] width 86 height 13
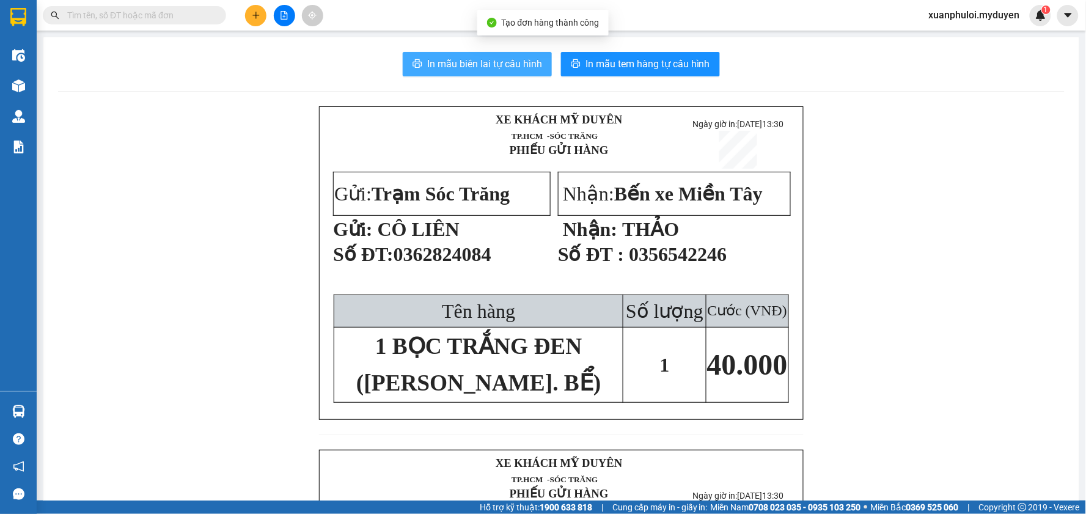
click at [459, 64] on span "In mẫu biên lai tự cấu hình" at bounding box center [484, 63] width 115 height 15
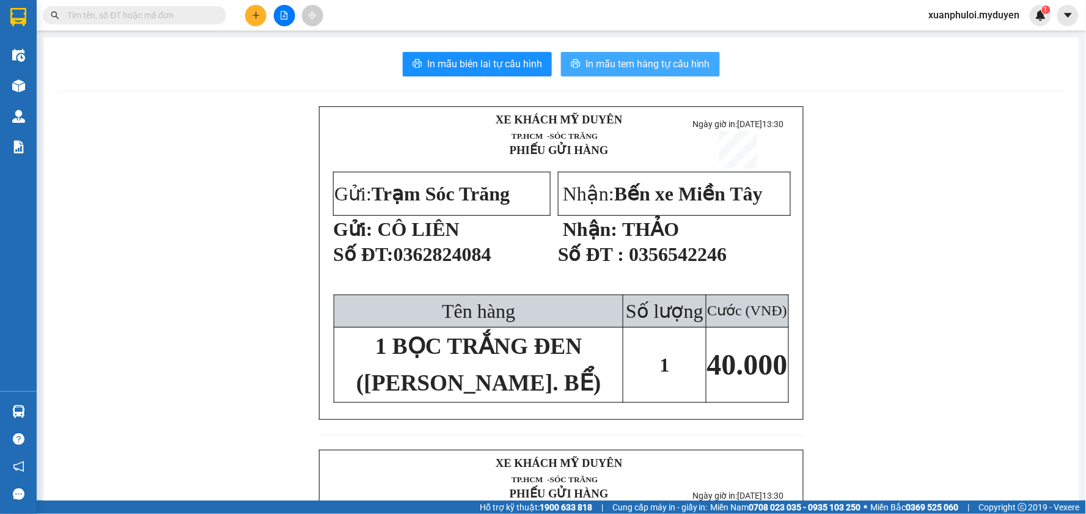
click at [648, 60] on span "In mẫu tem hàng tự cấu hình" at bounding box center [647, 63] width 125 height 15
click at [257, 13] on icon "plus" at bounding box center [256, 15] width 9 height 9
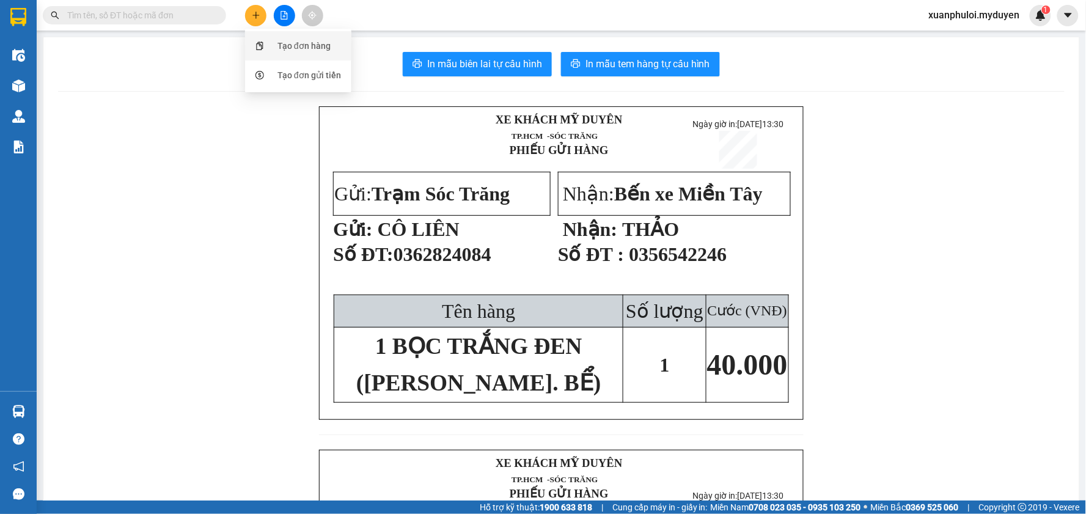
click at [266, 34] on div "Tạo đơn hàng" at bounding box center [298, 45] width 92 height 23
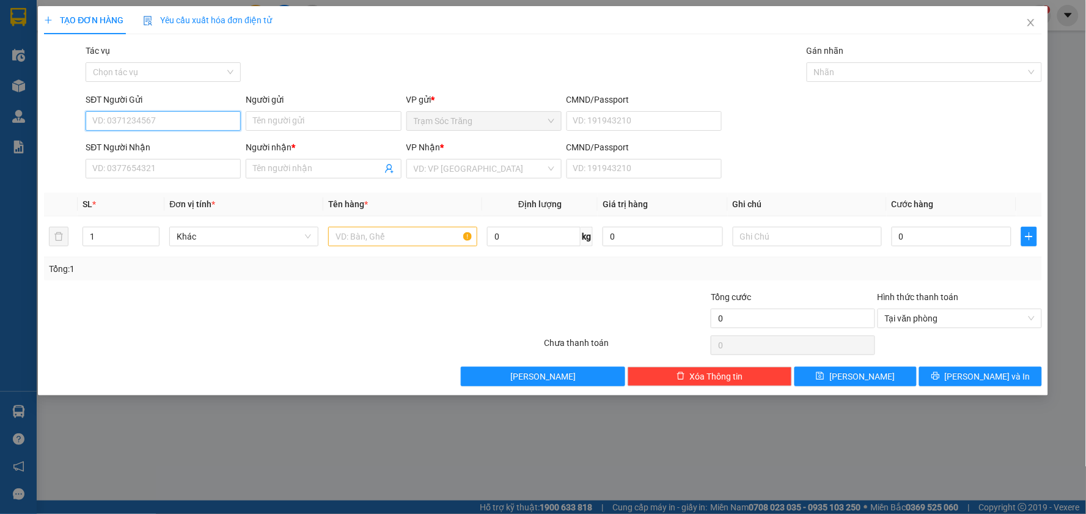
click at [179, 125] on input "SĐT Người Gửi" at bounding box center [163, 121] width 155 height 20
click at [147, 152] on div "0389440750 - ĐÔNG" at bounding box center [163, 145] width 141 height 13
type input "0389440750"
type input "ĐÔNG"
type input "0909701520"
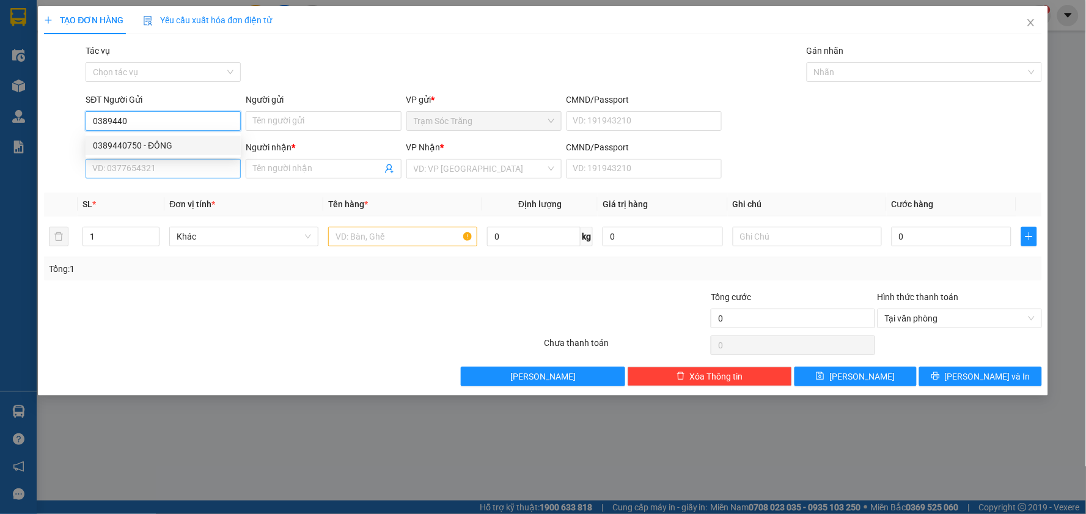
type input "DƯƠNG"
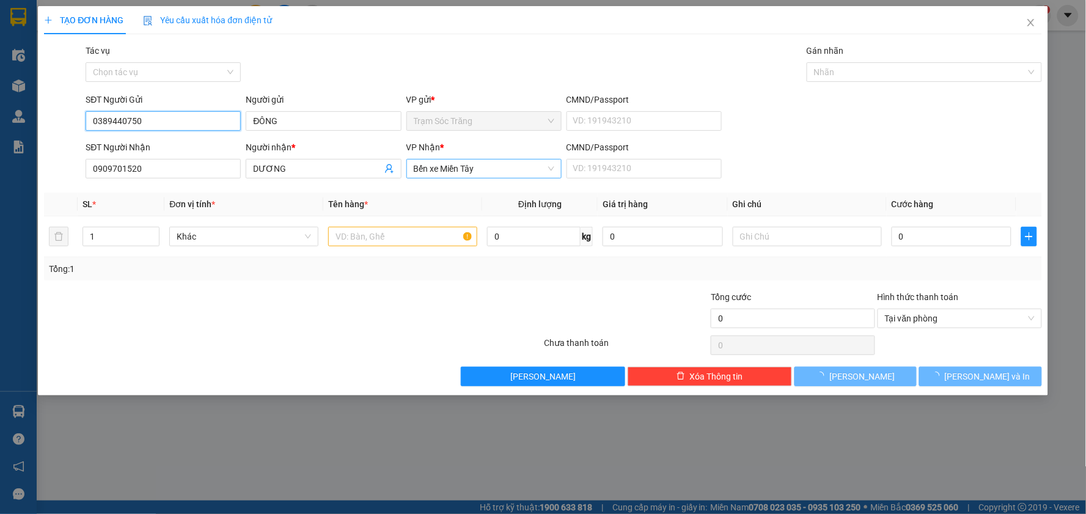
type input "30.000"
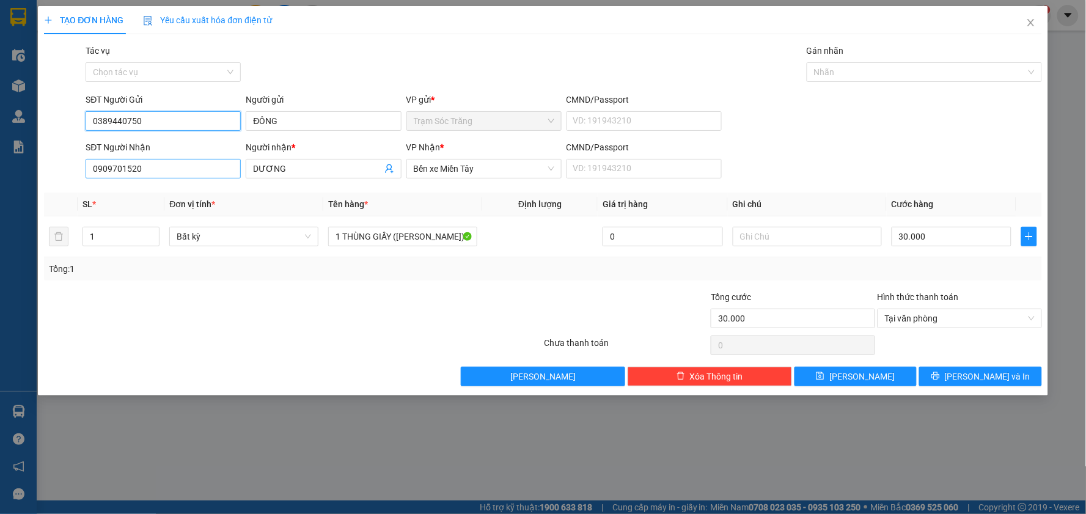
type input "0389440750"
click at [144, 173] on input "0909701520" at bounding box center [163, 169] width 155 height 20
type input "0902754010"
click at [138, 194] on div "0902754010 - VƯƠNG" at bounding box center [163, 192] width 141 height 13
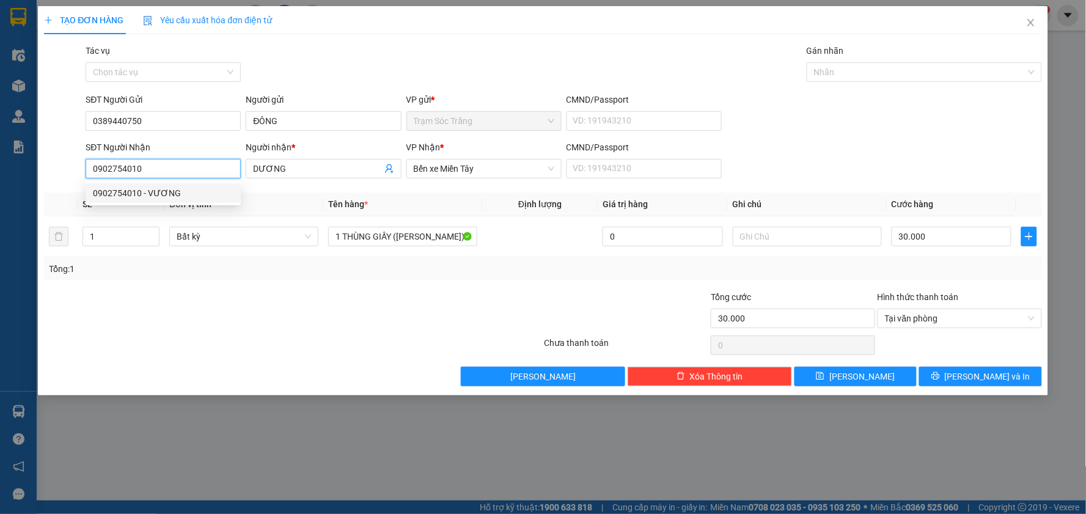
type input "VƯƠNG"
type input "0902754010"
click at [946, 365] on div "Transit Pickup Surcharge Ids Transit Deliver Surcharge Ids Transit Deliver Surc…" at bounding box center [543, 215] width 998 height 342
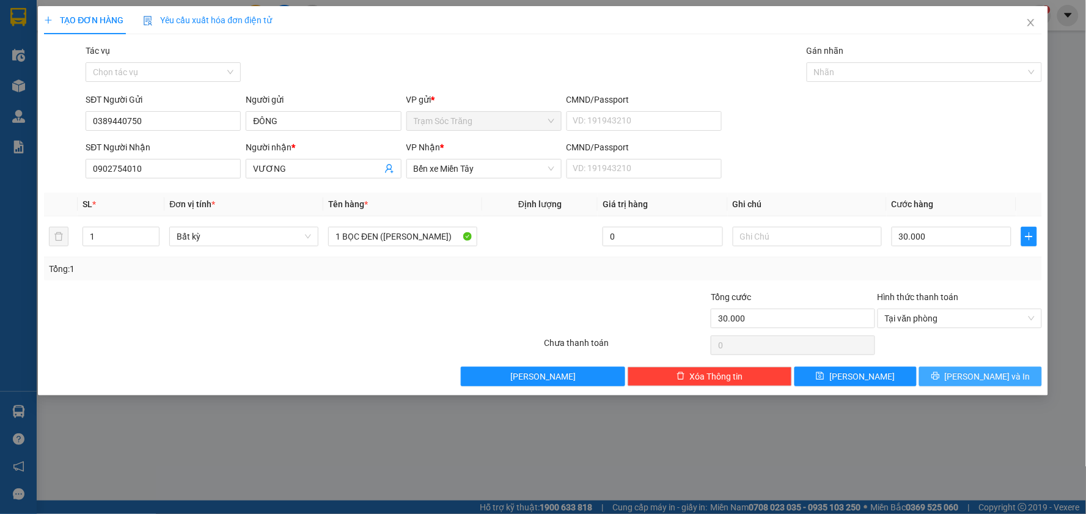
click at [953, 370] on button "[PERSON_NAME] và In" at bounding box center [980, 377] width 123 height 20
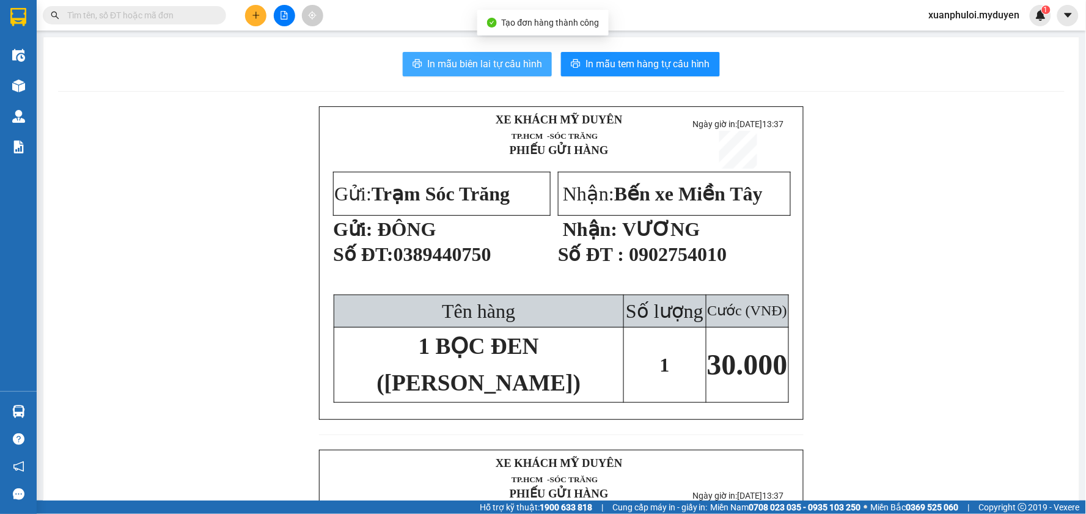
click at [472, 66] on span "In mẫu biên lai tự cấu hình" at bounding box center [484, 63] width 115 height 15
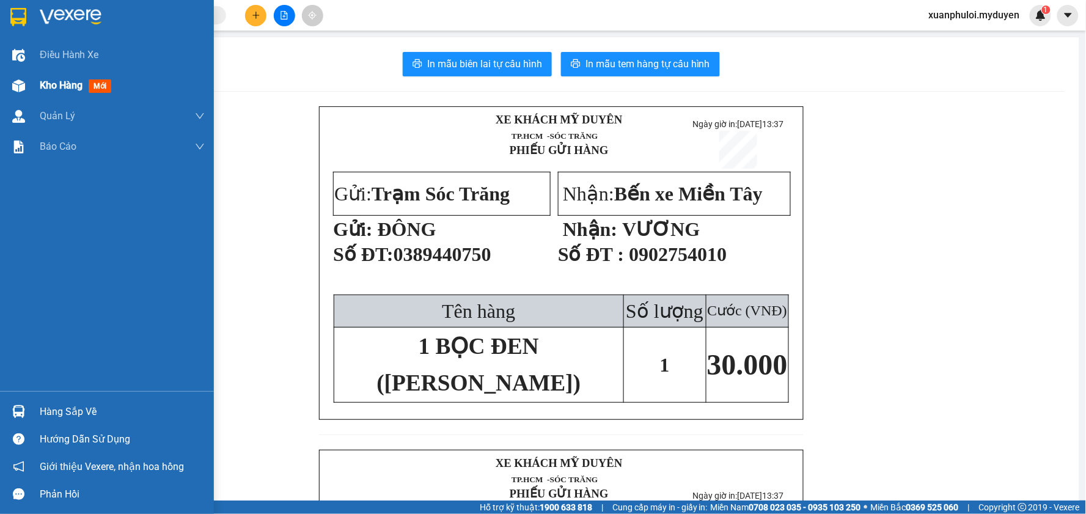
click at [61, 82] on span "Kho hàng" at bounding box center [61, 85] width 43 height 12
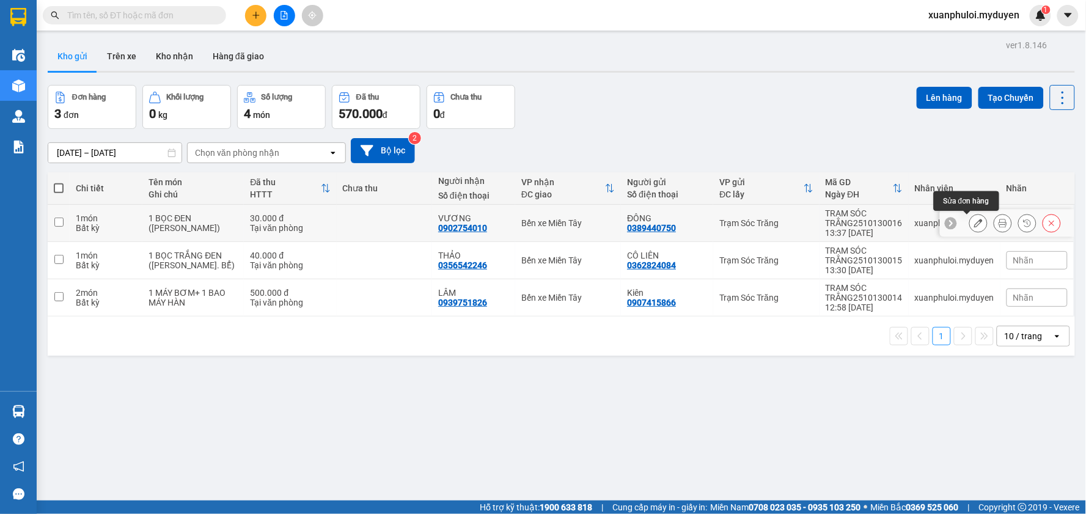
click at [974, 227] on icon at bounding box center [978, 223] width 9 height 9
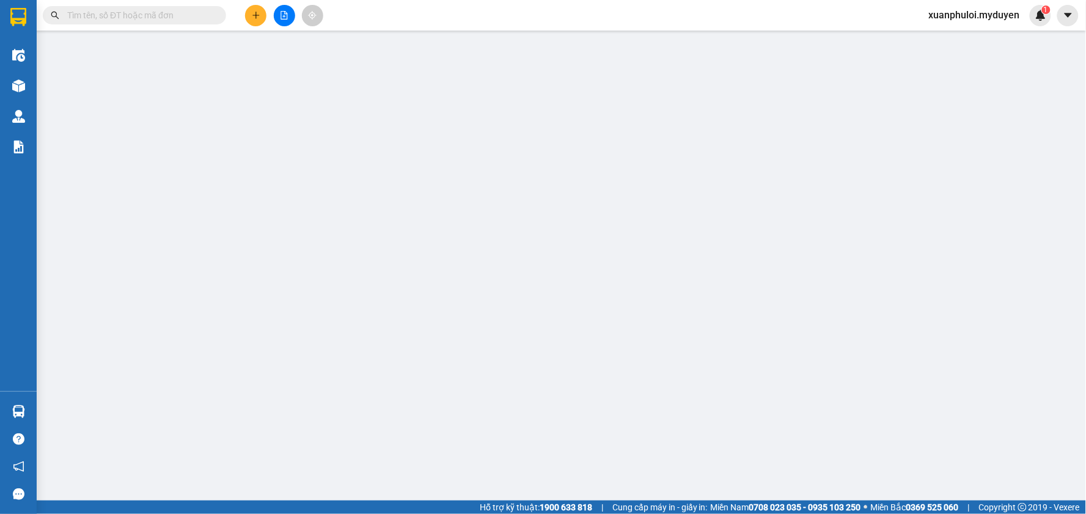
type input "0389440750"
type input "0902754010"
type input "30.000"
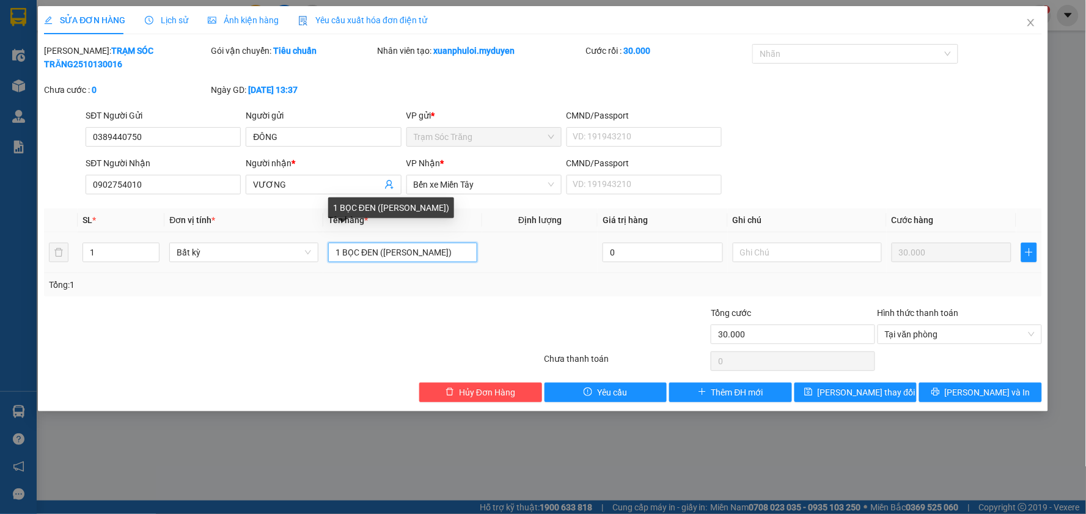
click at [376, 243] on input "1 BỌC ĐEN ([PERSON_NAME])" at bounding box center [402, 253] width 149 height 20
type input "1 KIỆN (KO BAO HƯ)"
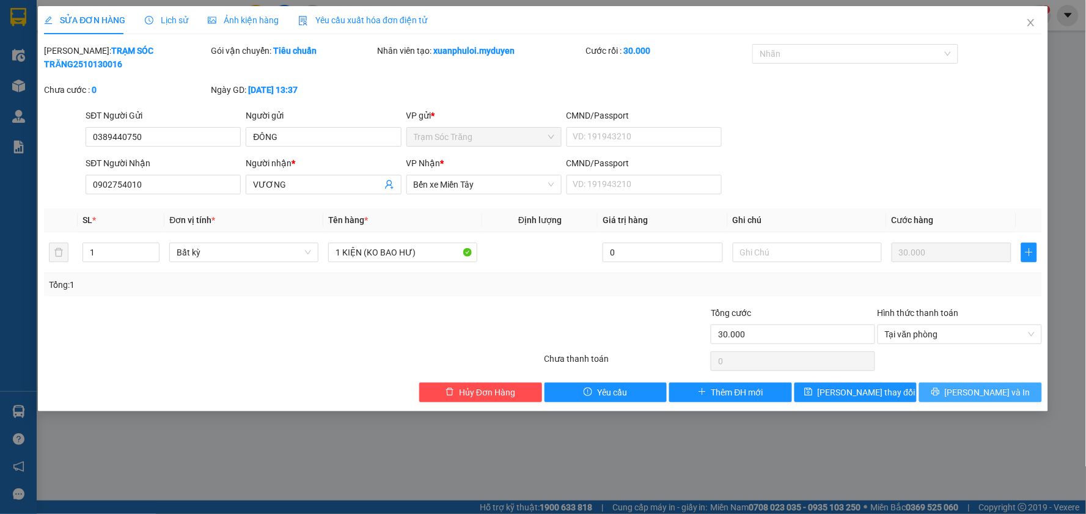
click at [967, 382] on button "[PERSON_NAME] và In" at bounding box center [980, 392] width 123 height 20
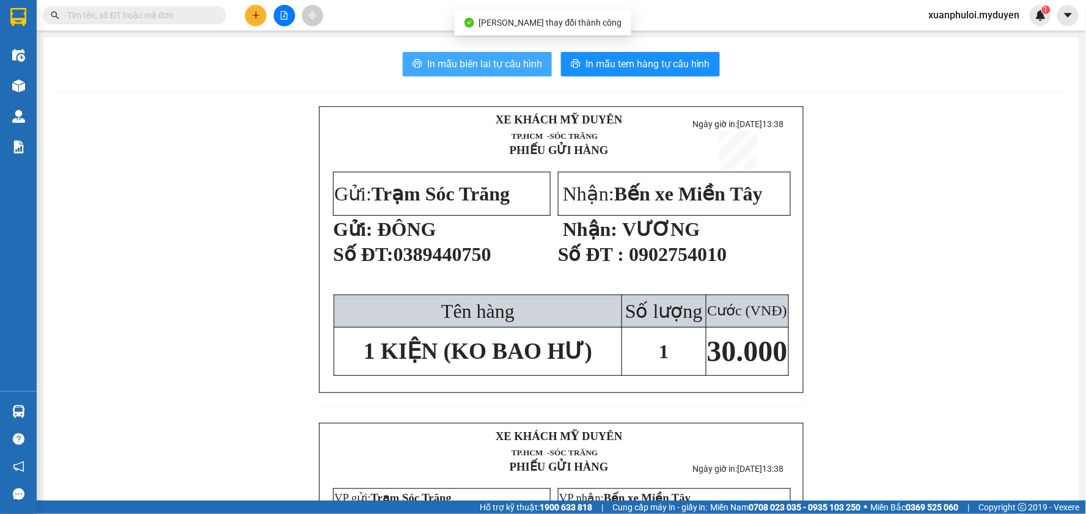
click at [490, 72] on button "In mẫu biên lai tự cấu hình" at bounding box center [477, 64] width 149 height 24
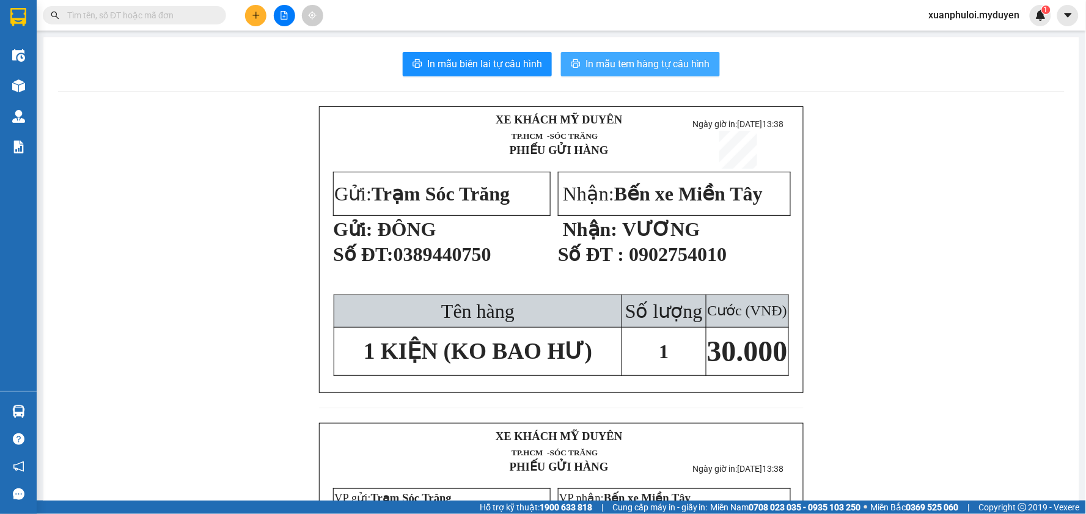
drag, startPoint x: 490, startPoint y: 72, endPoint x: 649, endPoint y: 64, distance: 159.7
click at [649, 64] on span "In mẫu tem hàng tự cấu hình" at bounding box center [647, 63] width 125 height 15
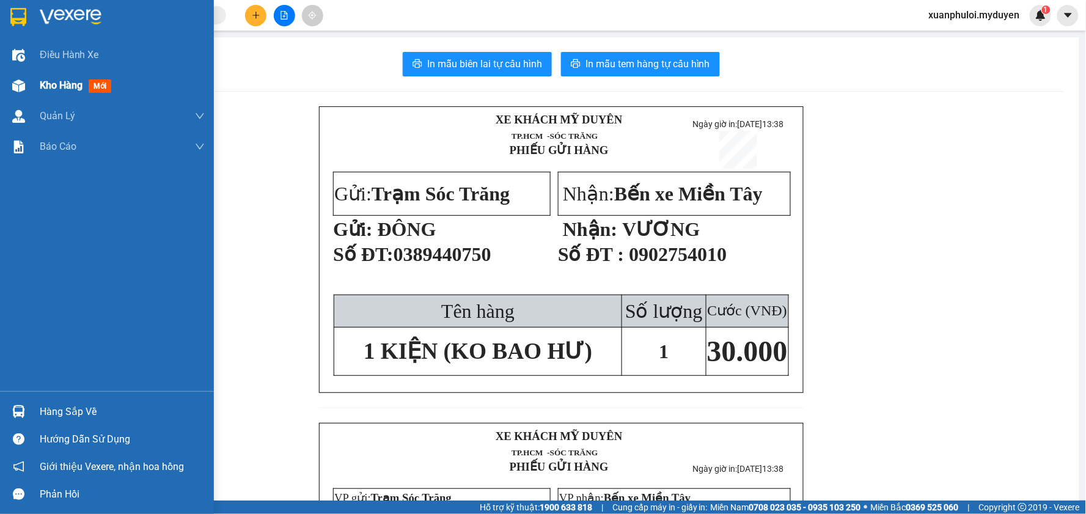
click at [16, 79] on img at bounding box center [18, 85] width 13 height 13
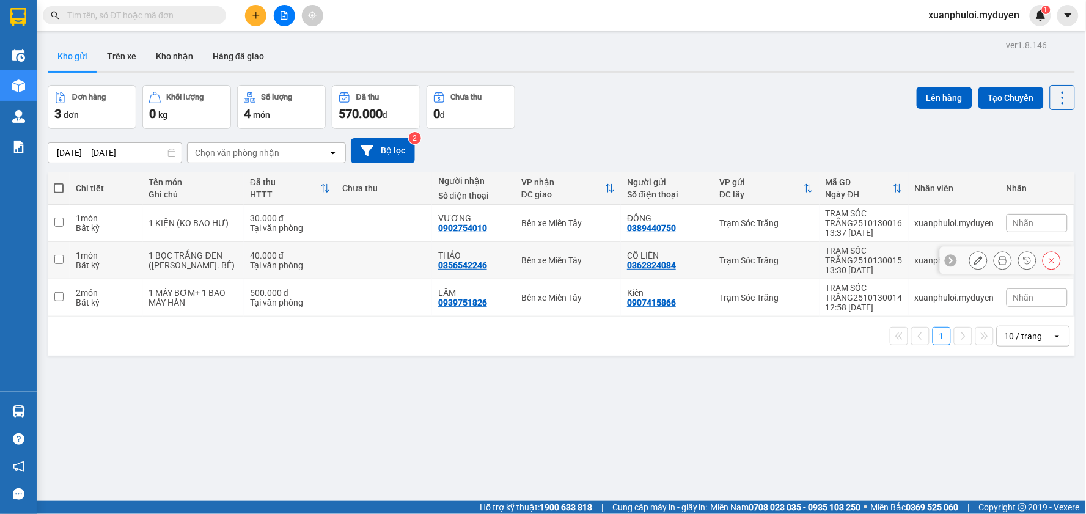
click at [56, 260] on input "checkbox" at bounding box center [58, 259] width 9 height 9
checkbox input "true"
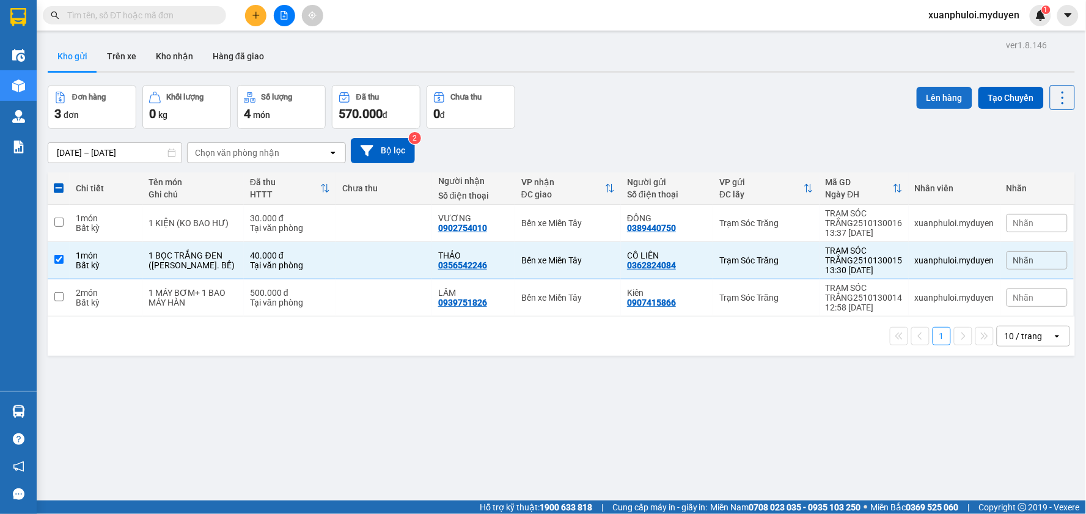
click at [933, 93] on button "Lên hàng" at bounding box center [944, 98] width 56 height 22
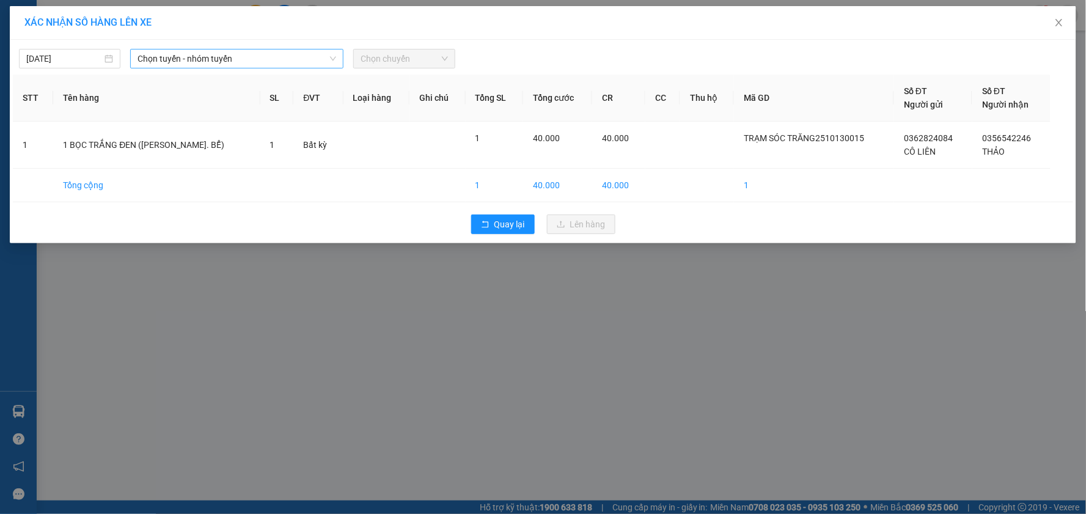
click at [232, 57] on span "Chọn tuyến - nhóm tuyến" at bounding box center [236, 58] width 199 height 18
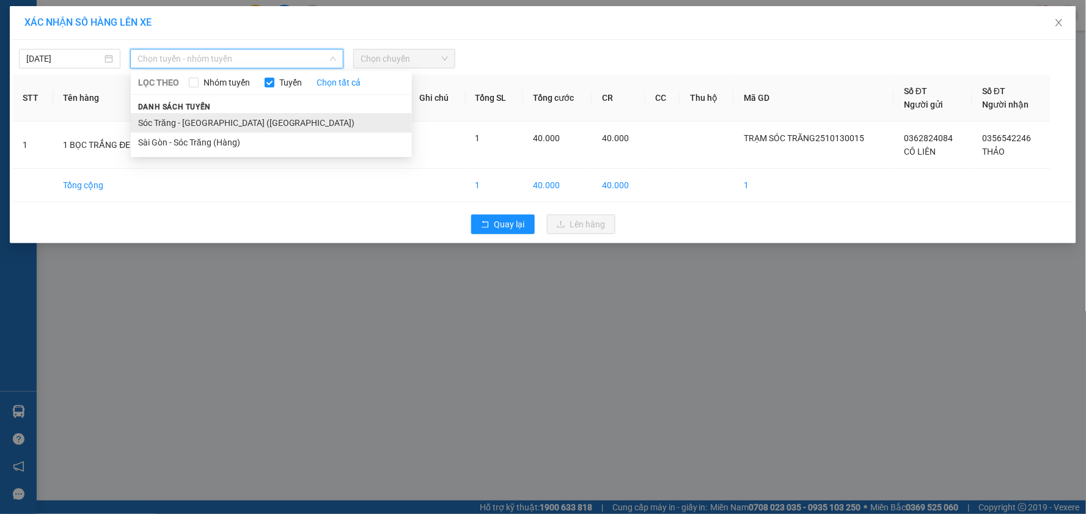
click at [173, 123] on li "Sóc Trăng - [GEOGRAPHIC_DATA] ([GEOGRAPHIC_DATA])" at bounding box center [271, 123] width 281 height 20
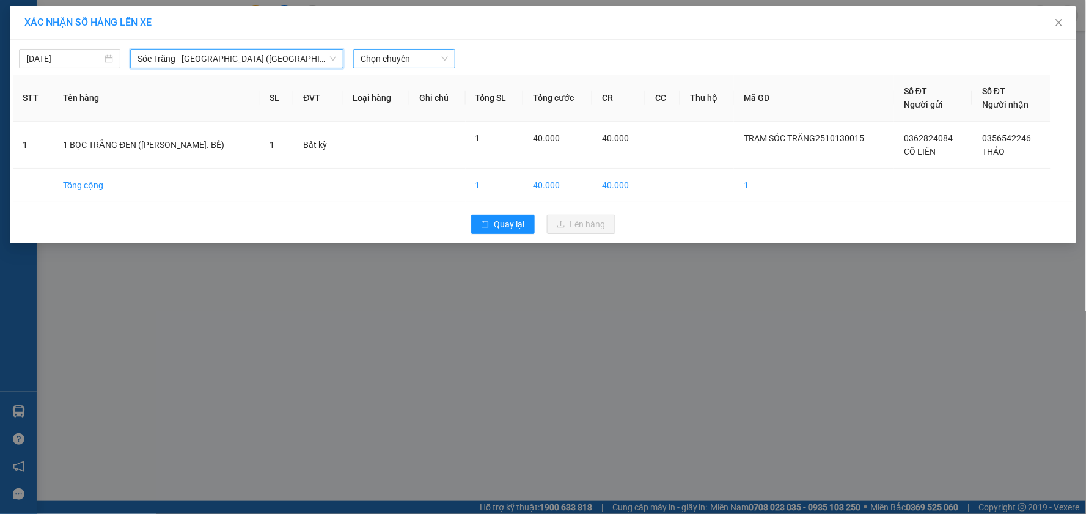
click at [406, 58] on span "Chọn chuyến" at bounding box center [403, 58] width 87 height 18
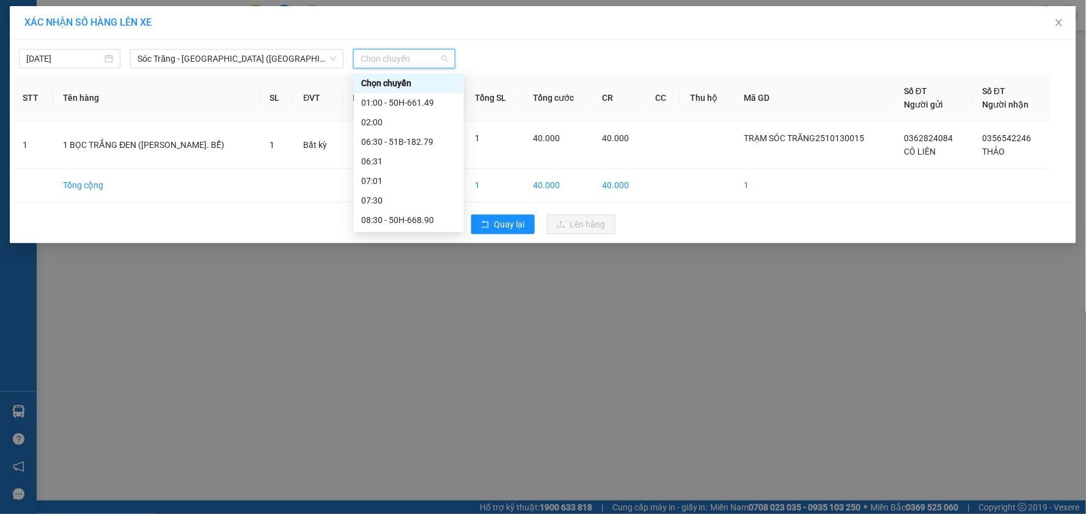
click at [408, 311] on div "13:00" at bounding box center [408, 317] width 95 height 13
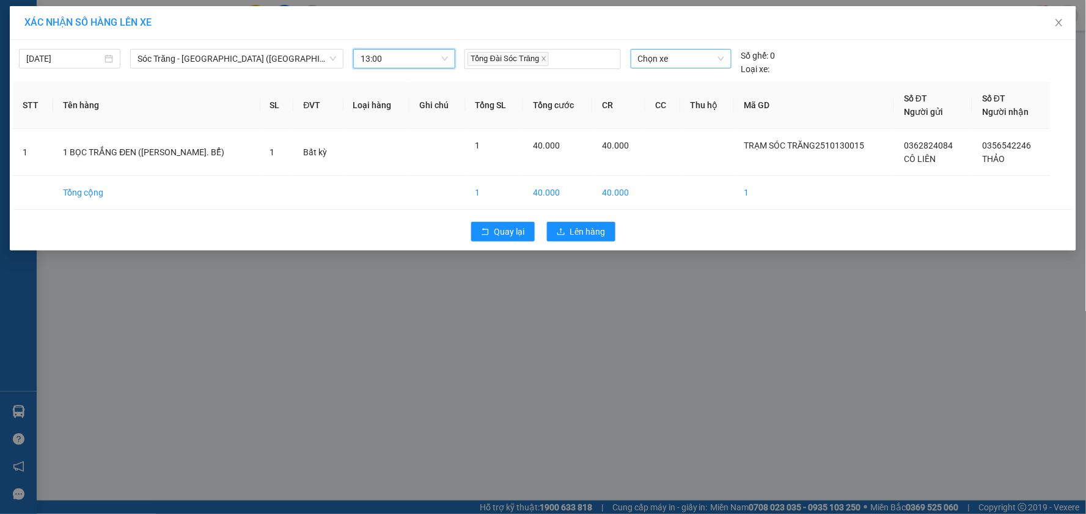
click at [677, 63] on span "Chọn xe" at bounding box center [681, 58] width 86 height 18
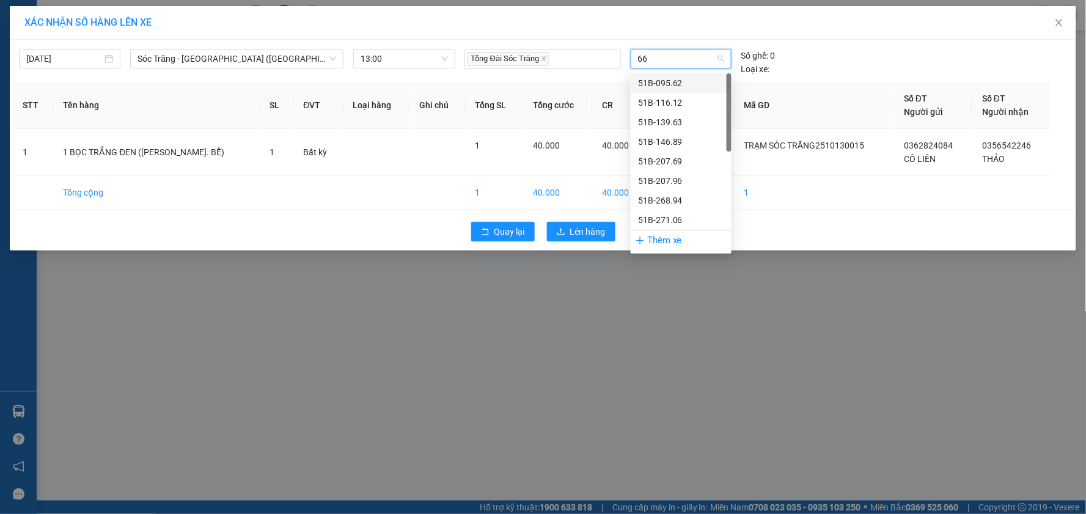
type input "666"
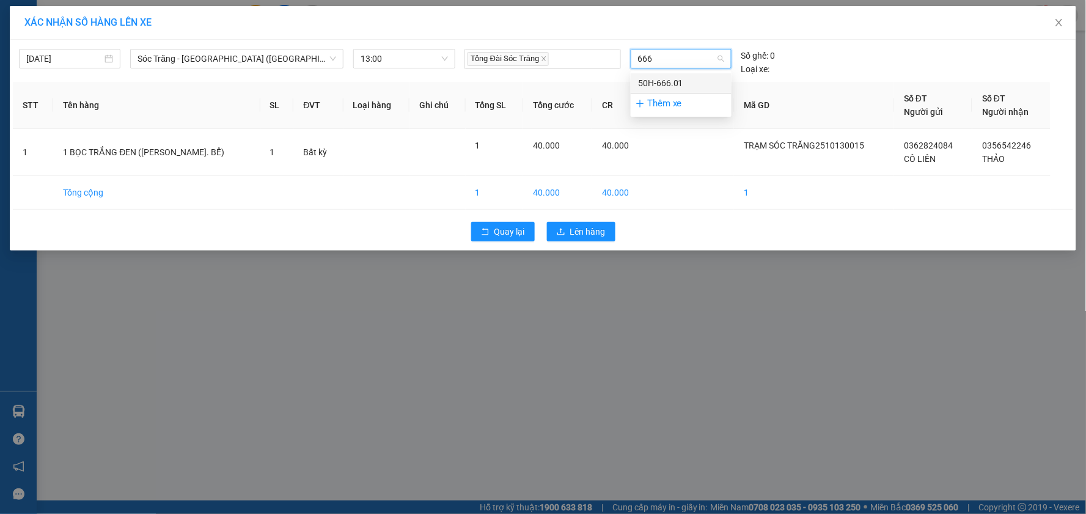
click at [697, 86] on div "50H-666.01" at bounding box center [681, 82] width 86 height 13
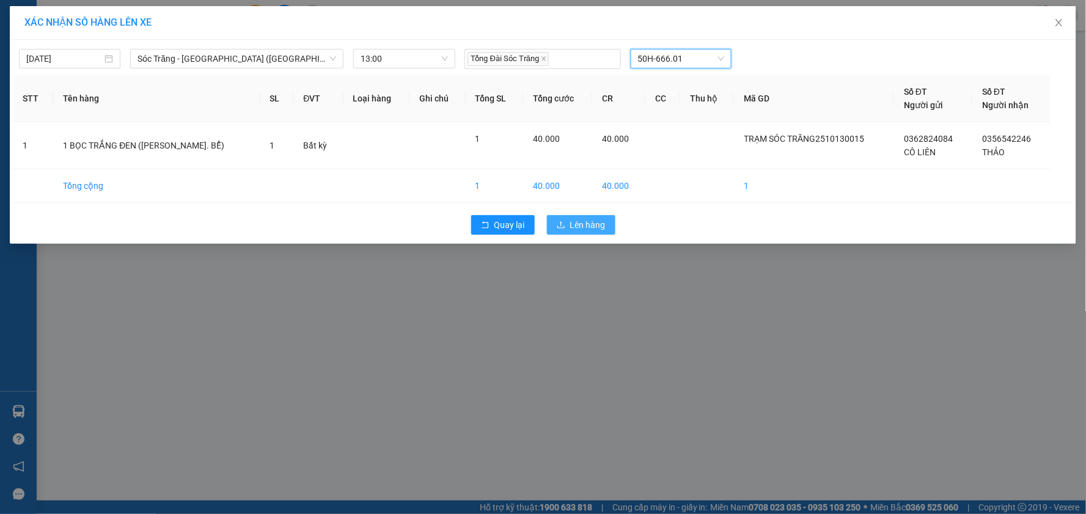
click at [602, 224] on span "Lên hàng" at bounding box center [587, 224] width 35 height 13
